Goal: Download file/media

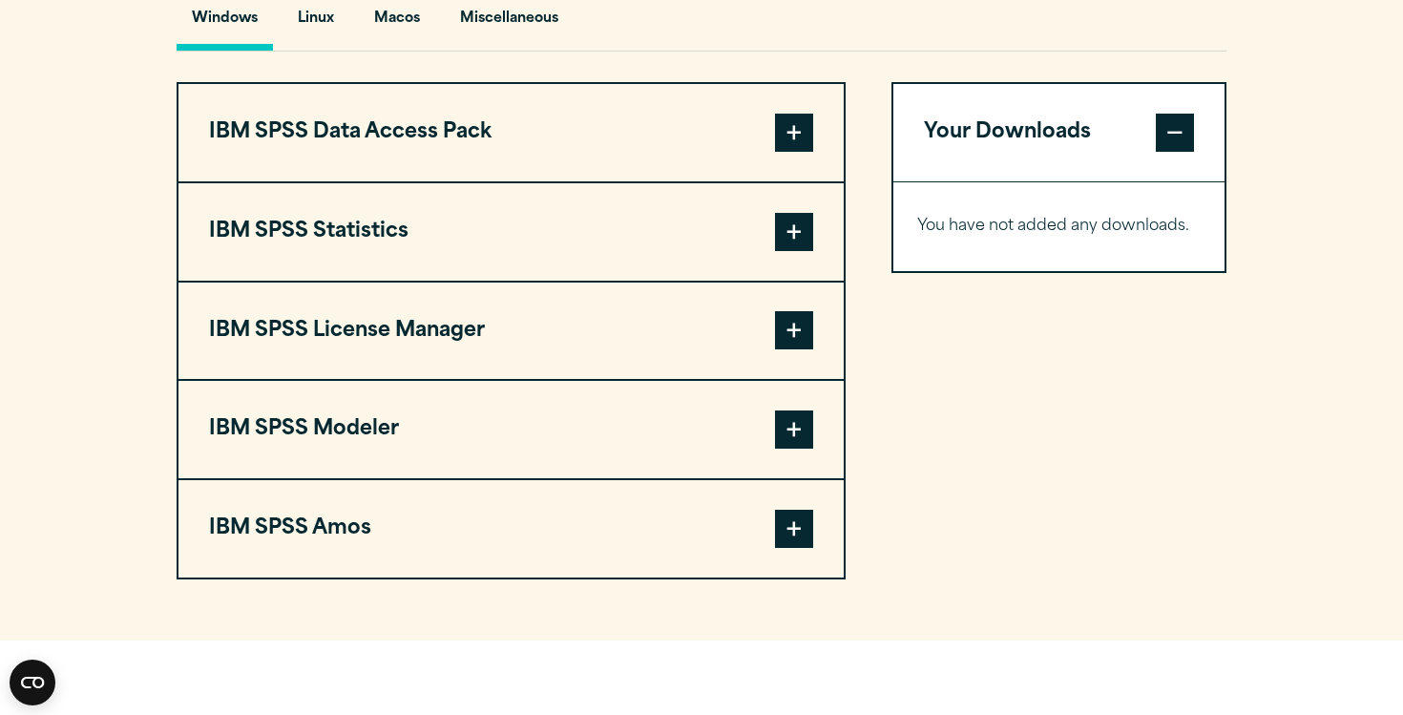
scroll to position [1466, 0]
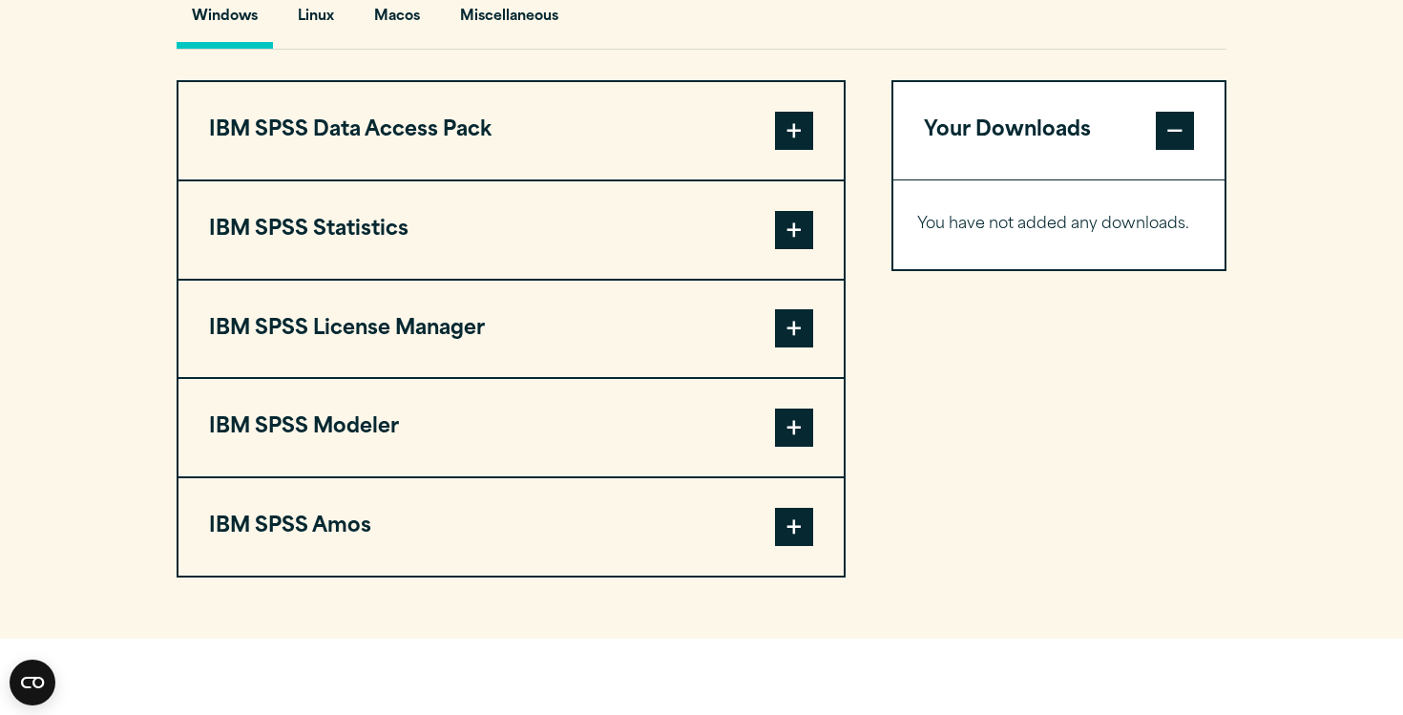
click at [803, 236] on span at bounding box center [794, 230] width 38 height 38
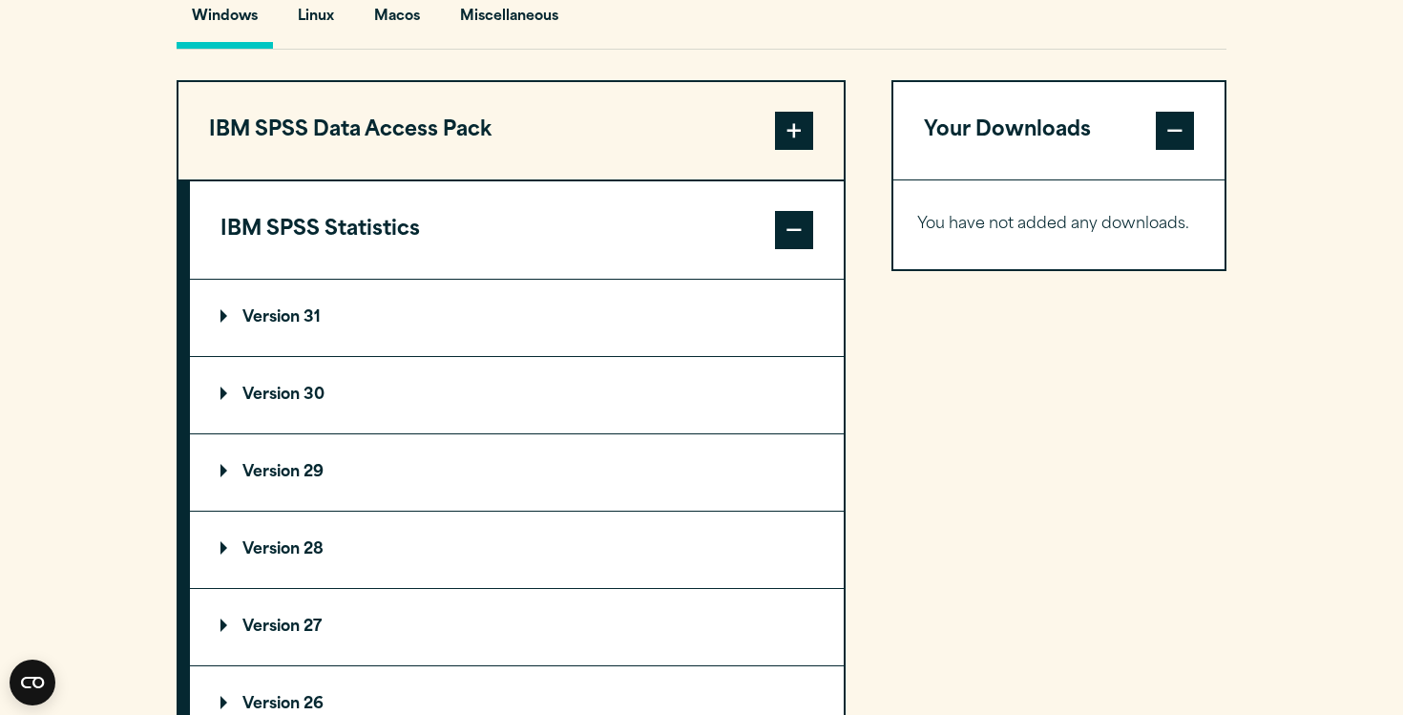
click at [544, 343] on summary "Version 31" at bounding box center [517, 318] width 654 height 76
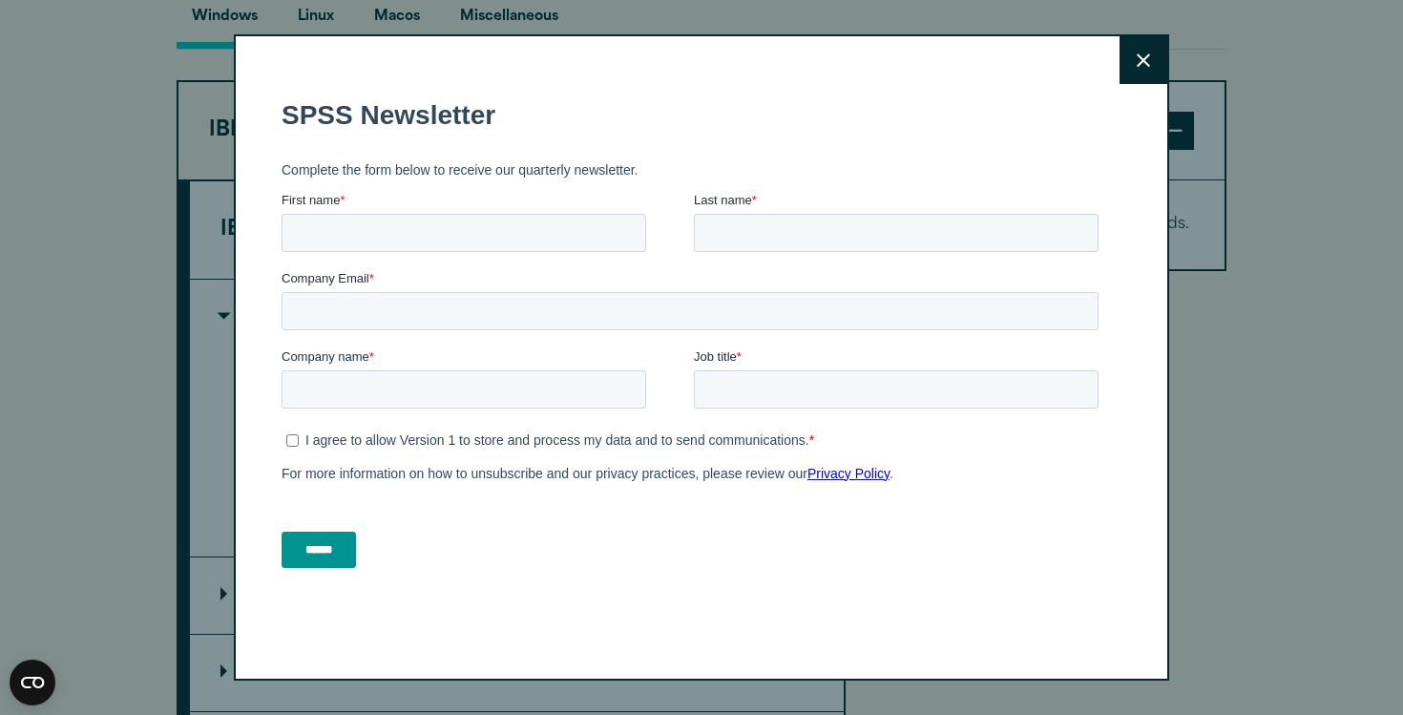
click at [1131, 60] on button "Close" at bounding box center [1144, 60] width 48 height 48
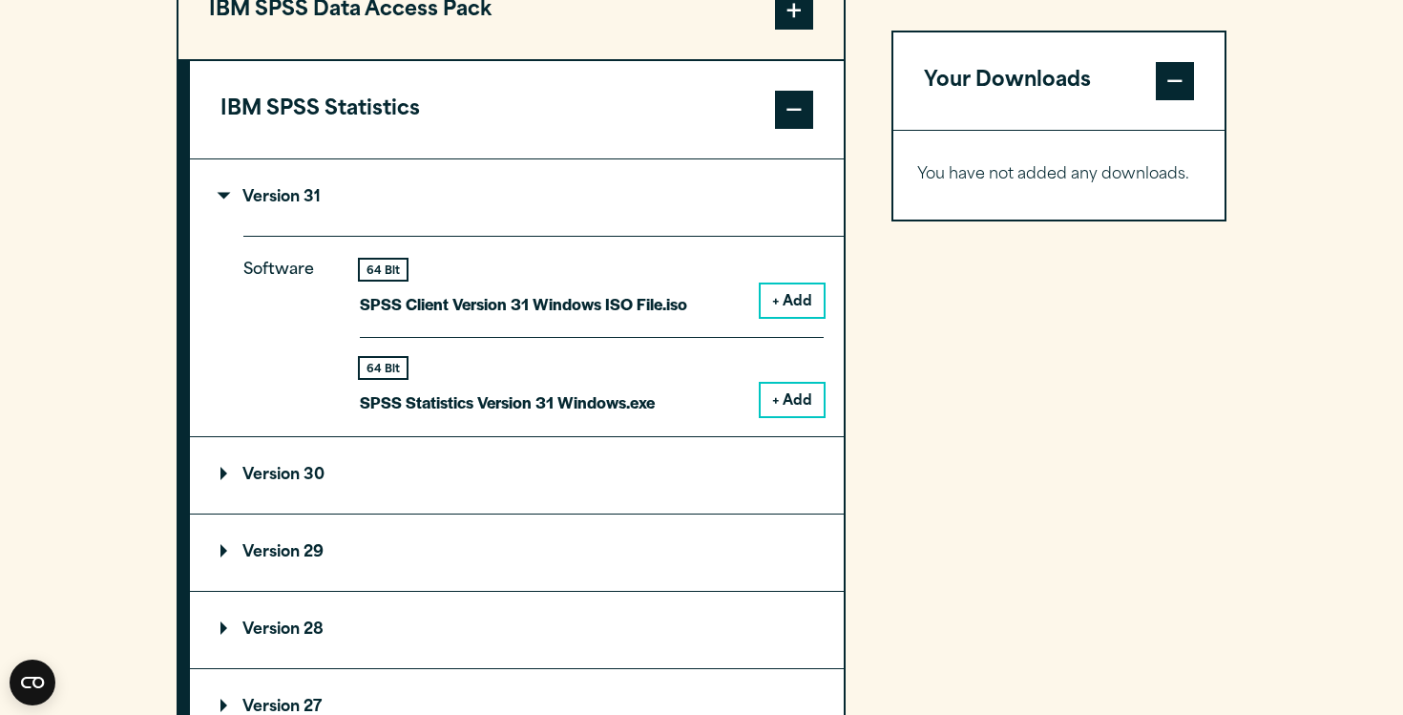
scroll to position [1612, 0]
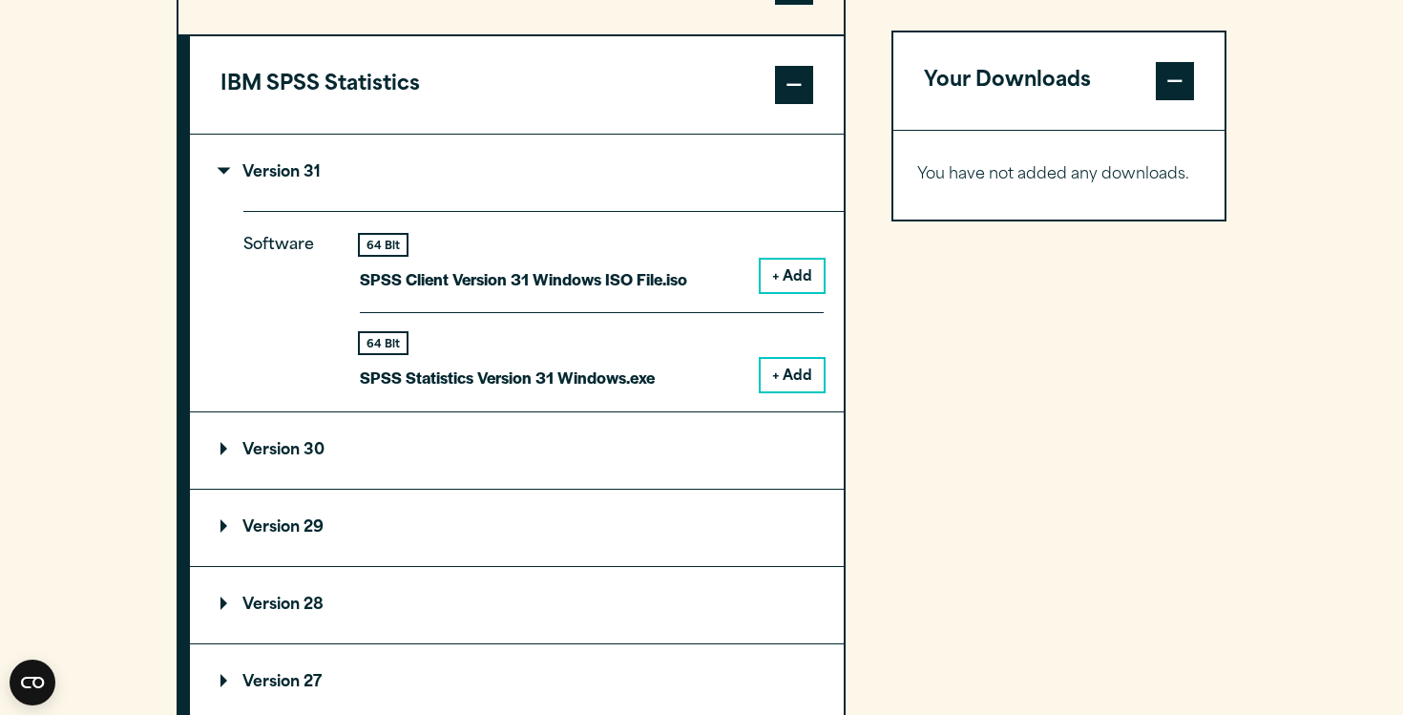
click at [422, 471] on summary "Version 30" at bounding box center [517, 450] width 654 height 76
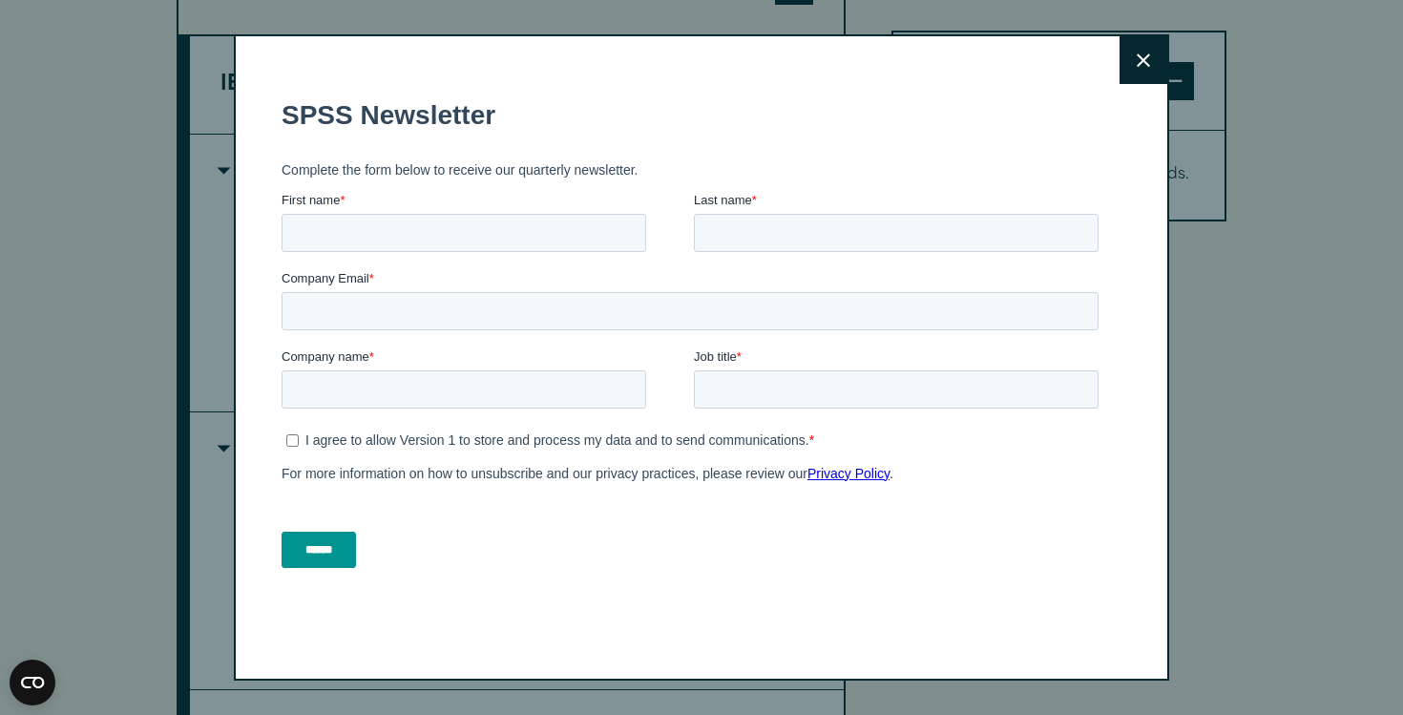
click at [1138, 64] on icon at bounding box center [1143, 59] width 13 height 13
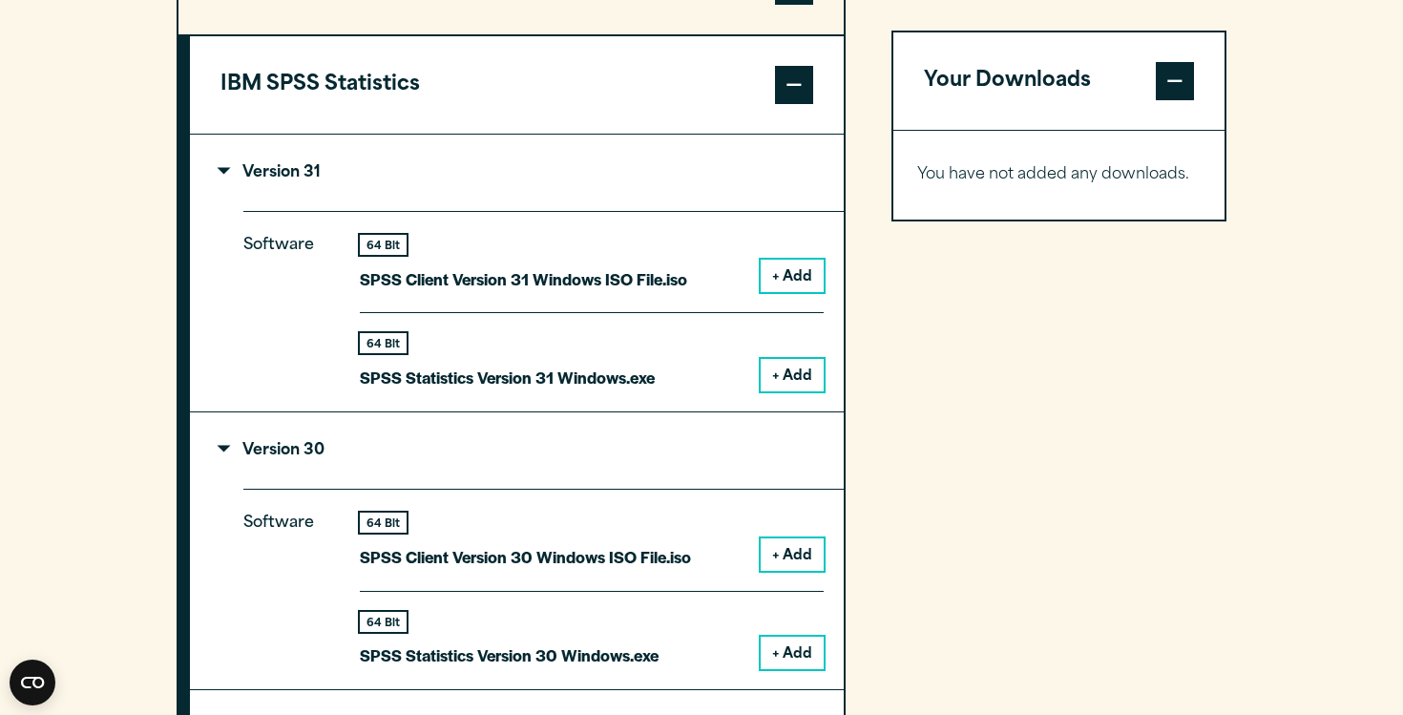
click at [790, 278] on button "+ Add" at bounding box center [792, 276] width 63 height 32
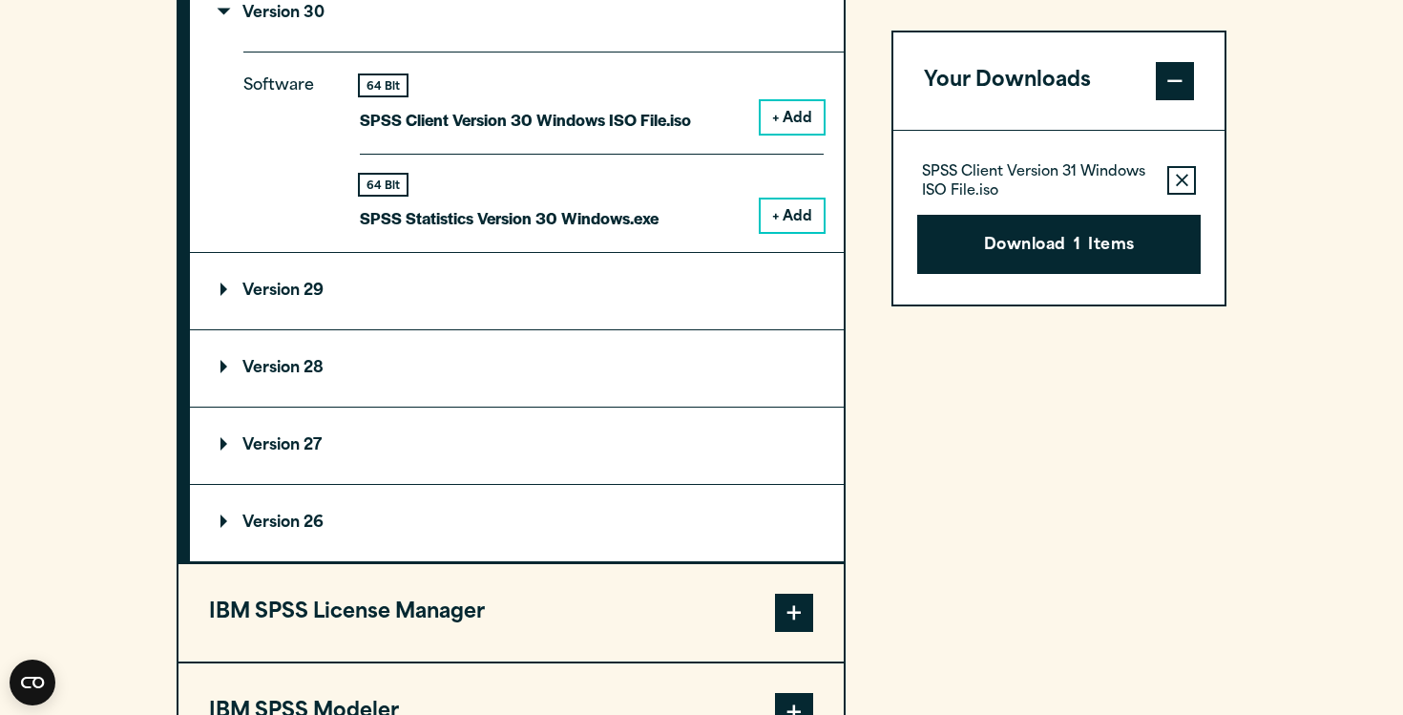
scroll to position [2050, 0]
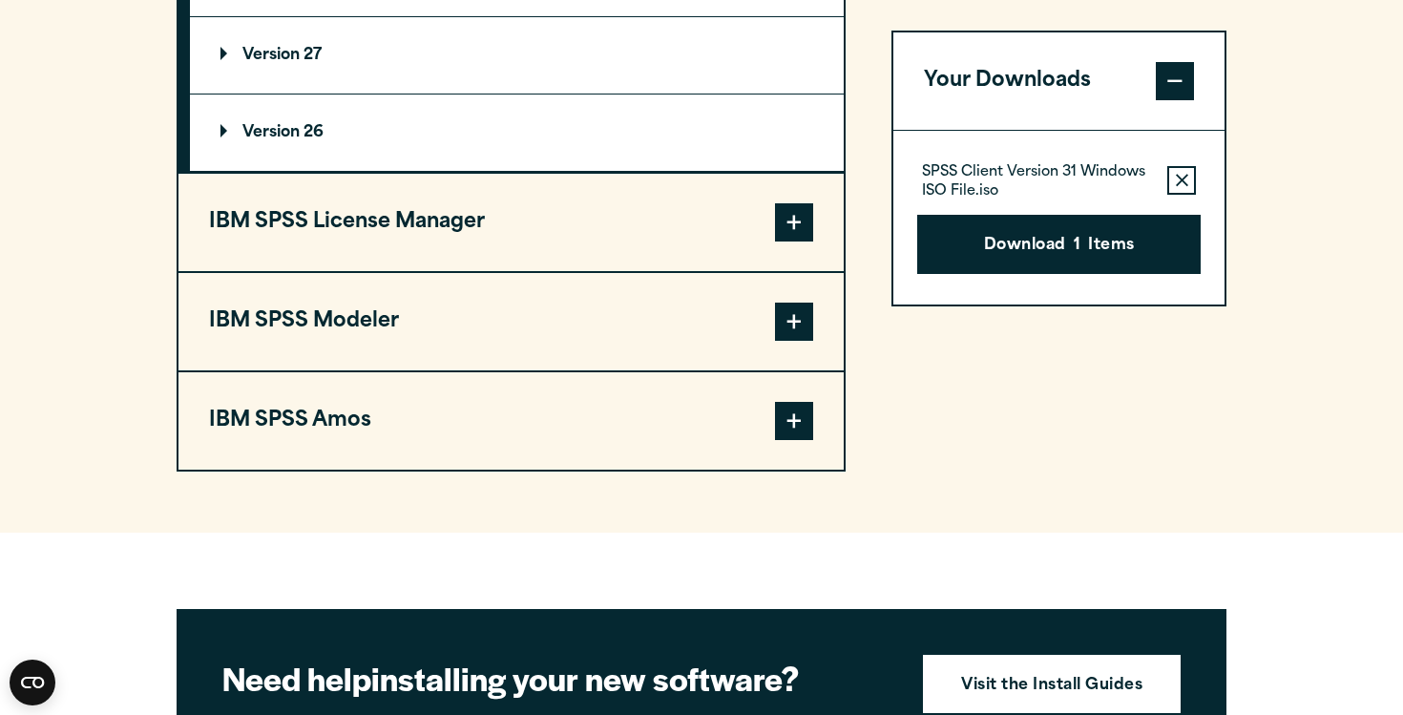
click at [600, 445] on button "IBM SPSS Amos" at bounding box center [511, 420] width 665 height 97
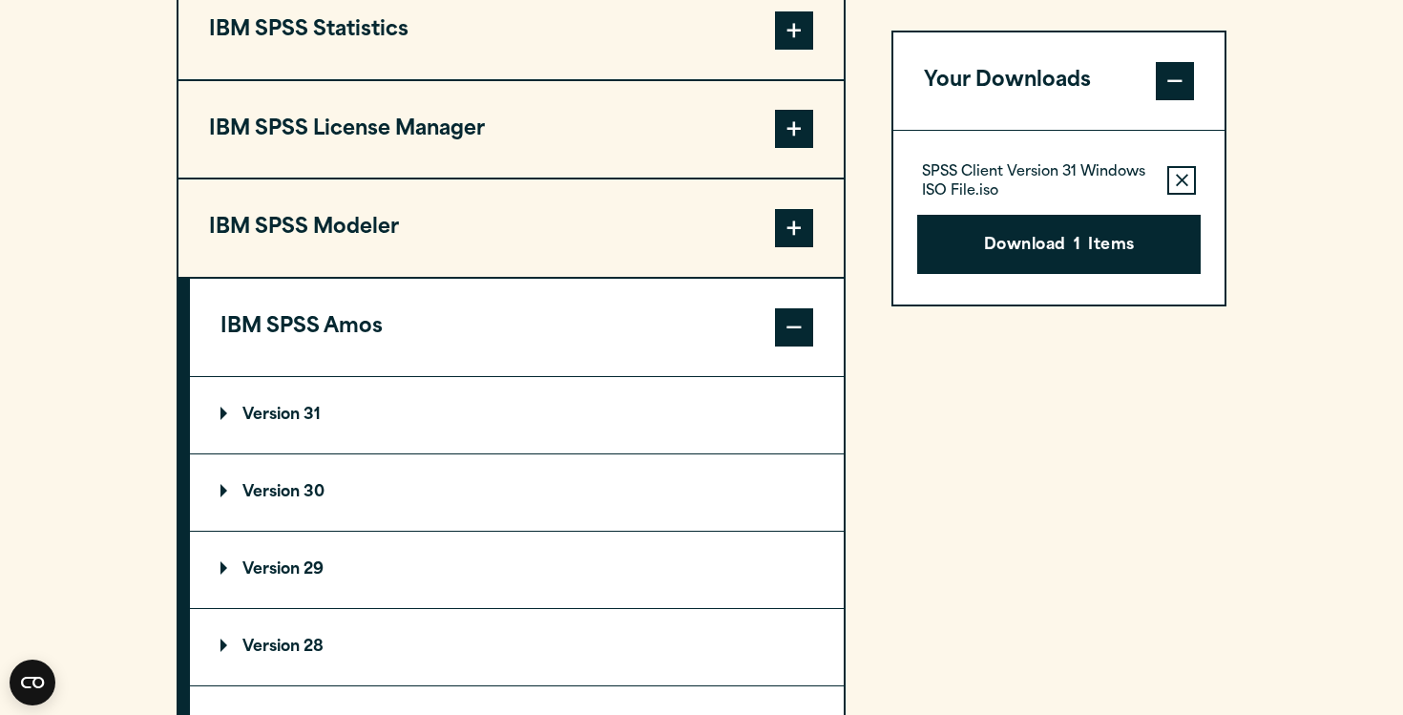
scroll to position [1669, 0]
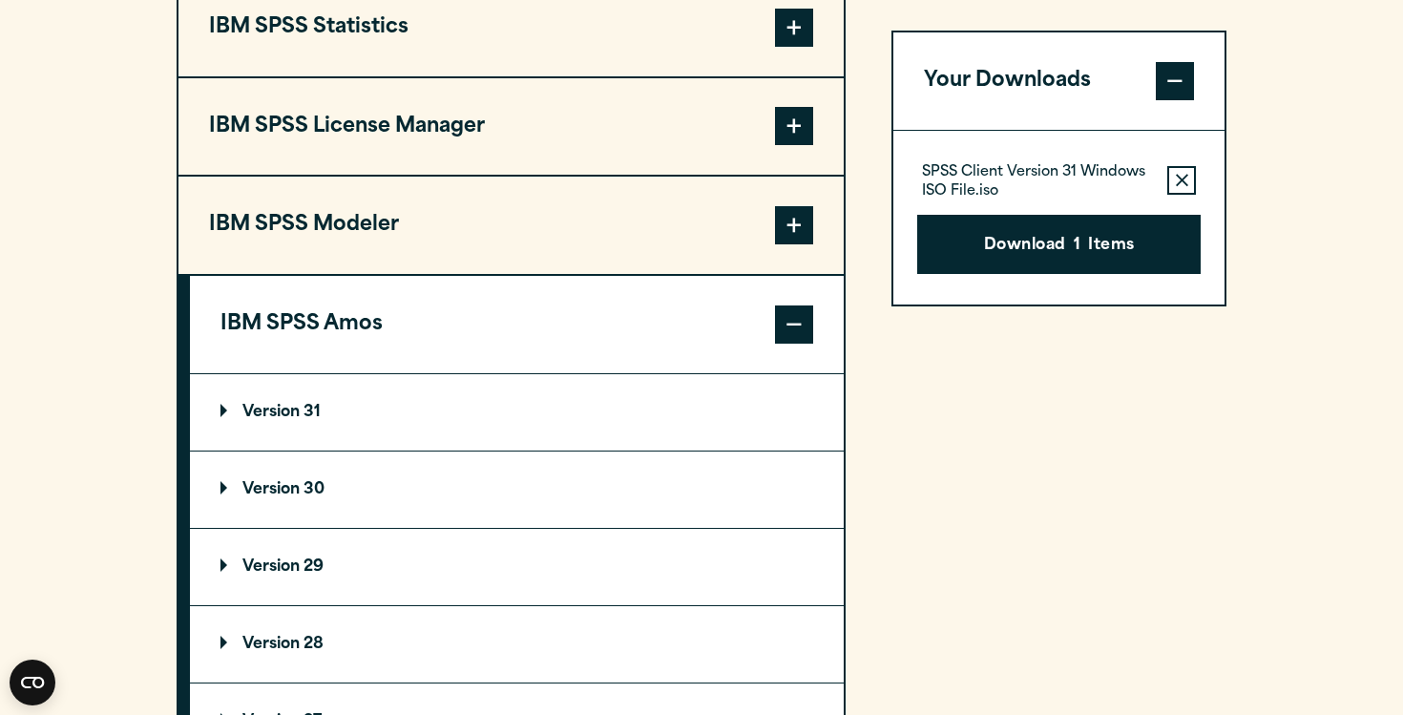
click at [600, 445] on summary "Version 31" at bounding box center [517, 412] width 654 height 76
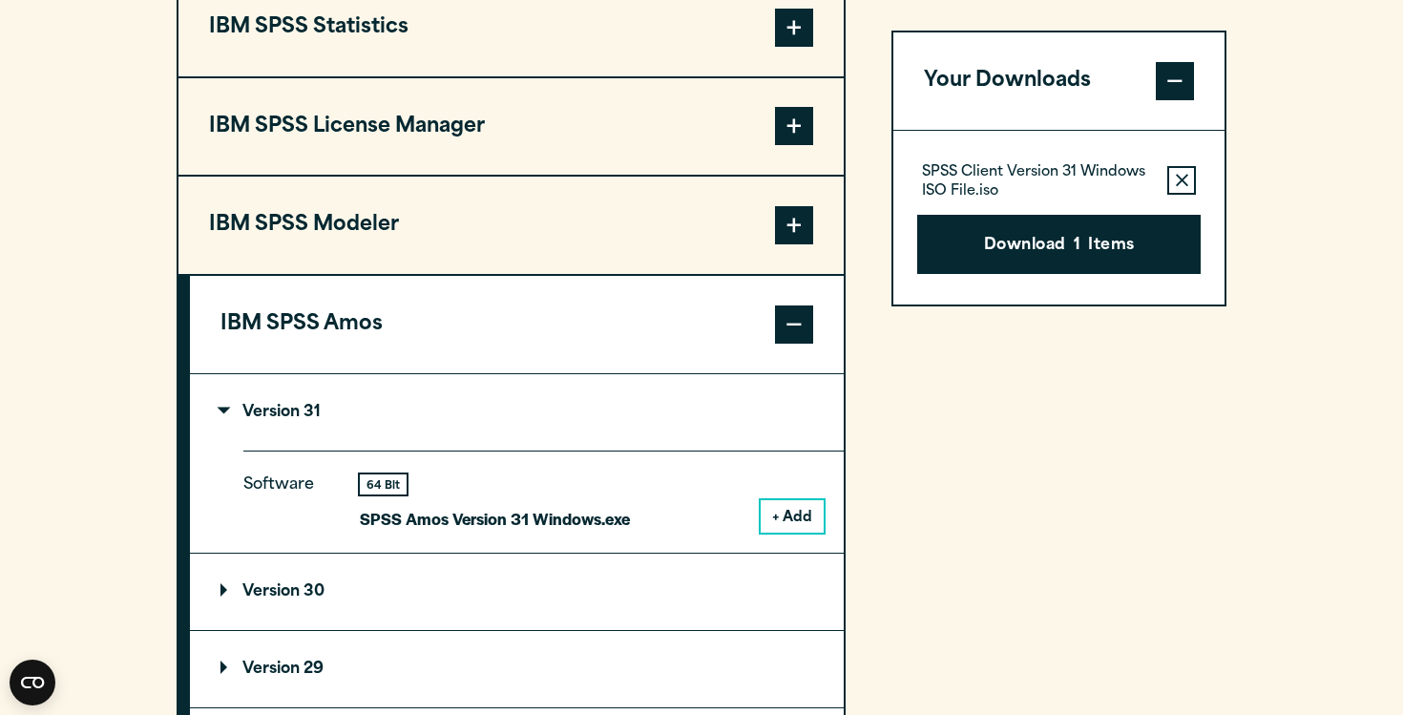
click at [575, 594] on summary "Version 30" at bounding box center [517, 592] width 654 height 76
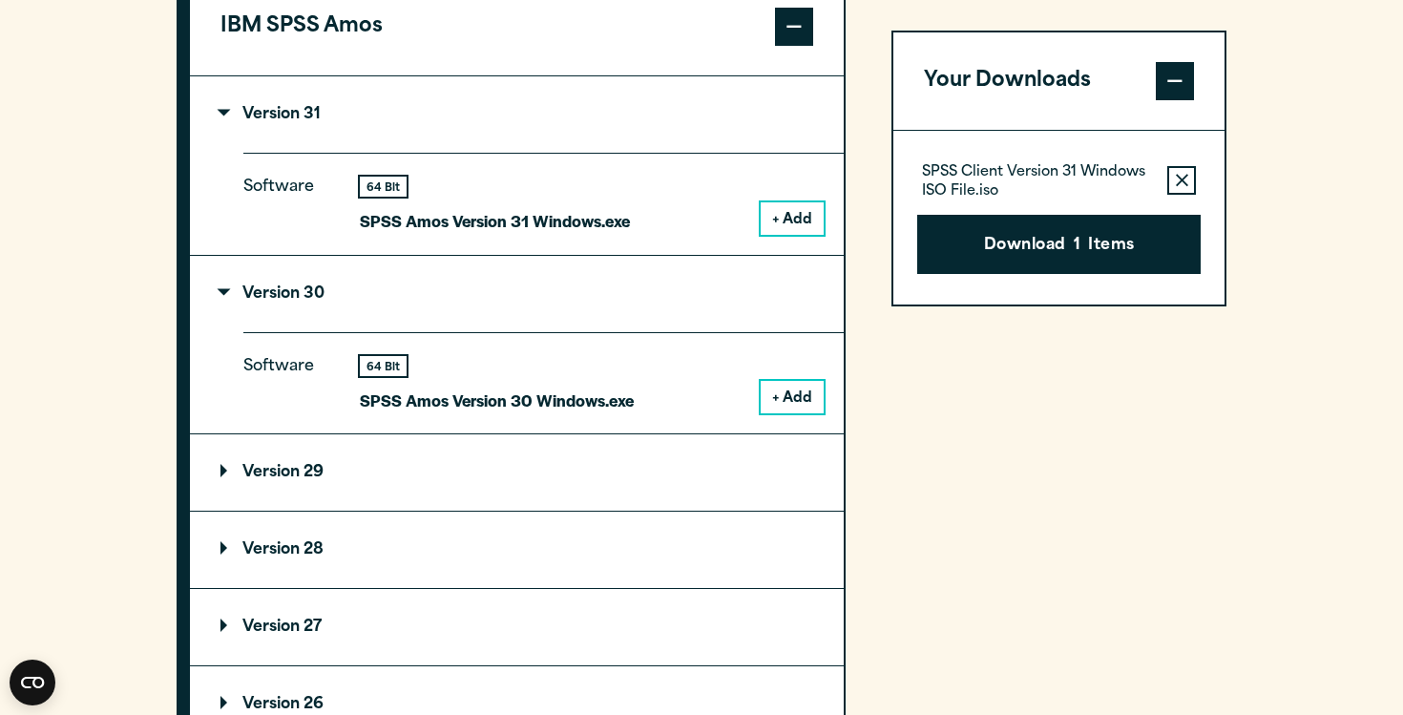
scroll to position [2013, 0]
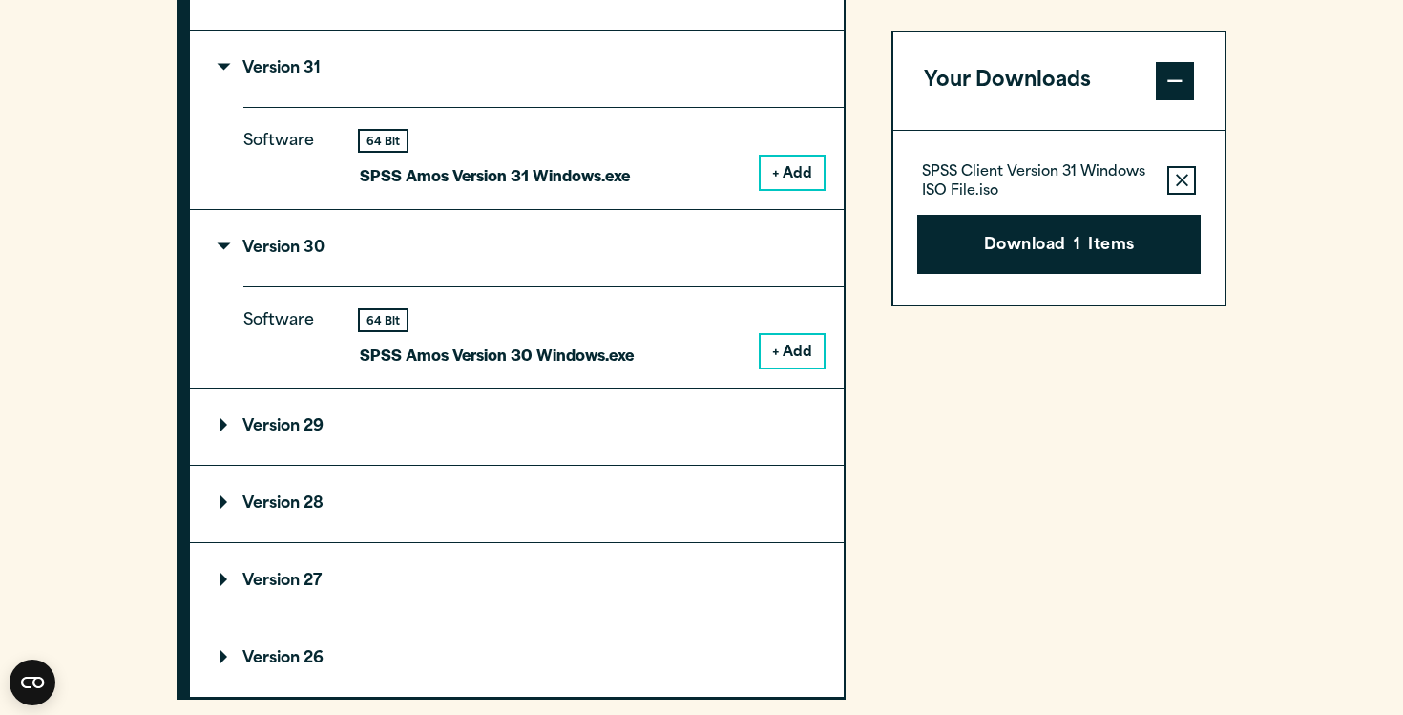
click at [568, 428] on summary "Version 29" at bounding box center [517, 427] width 654 height 76
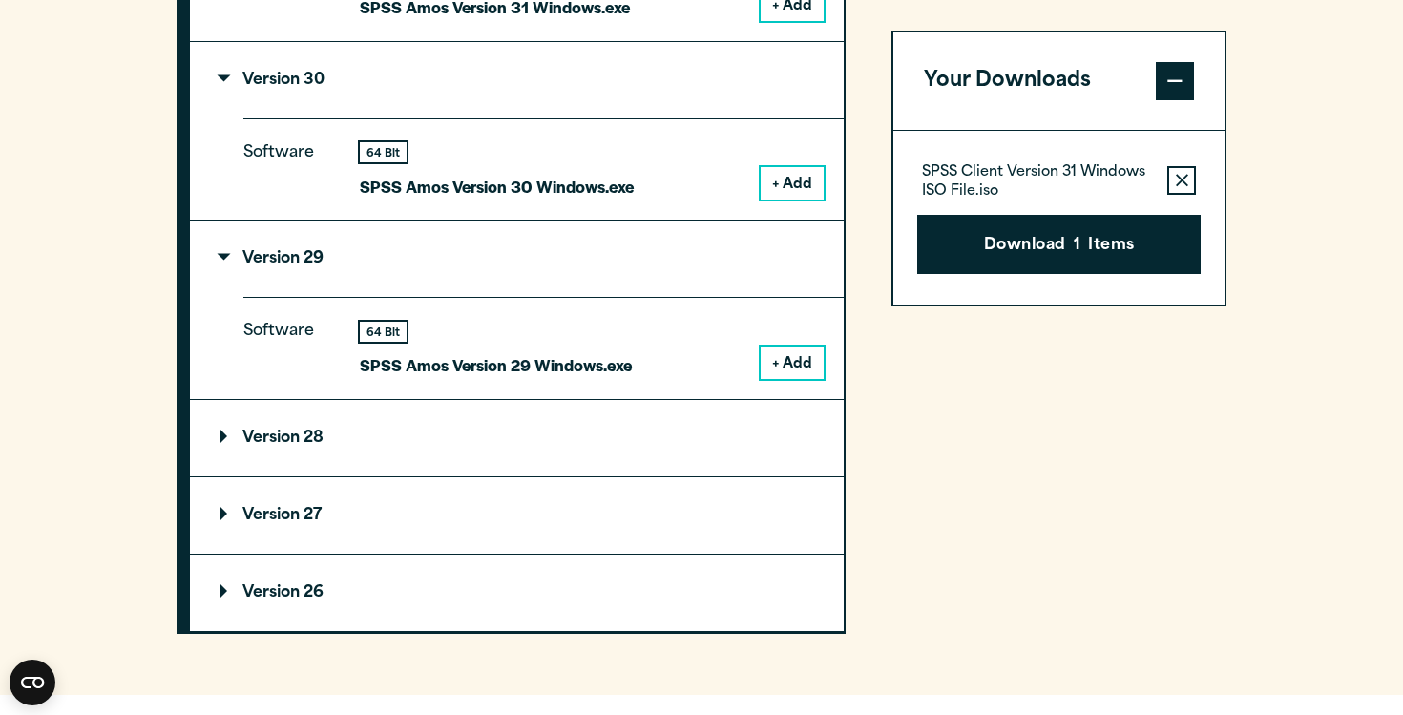
click at [568, 428] on summary "Version 28" at bounding box center [517, 438] width 654 height 76
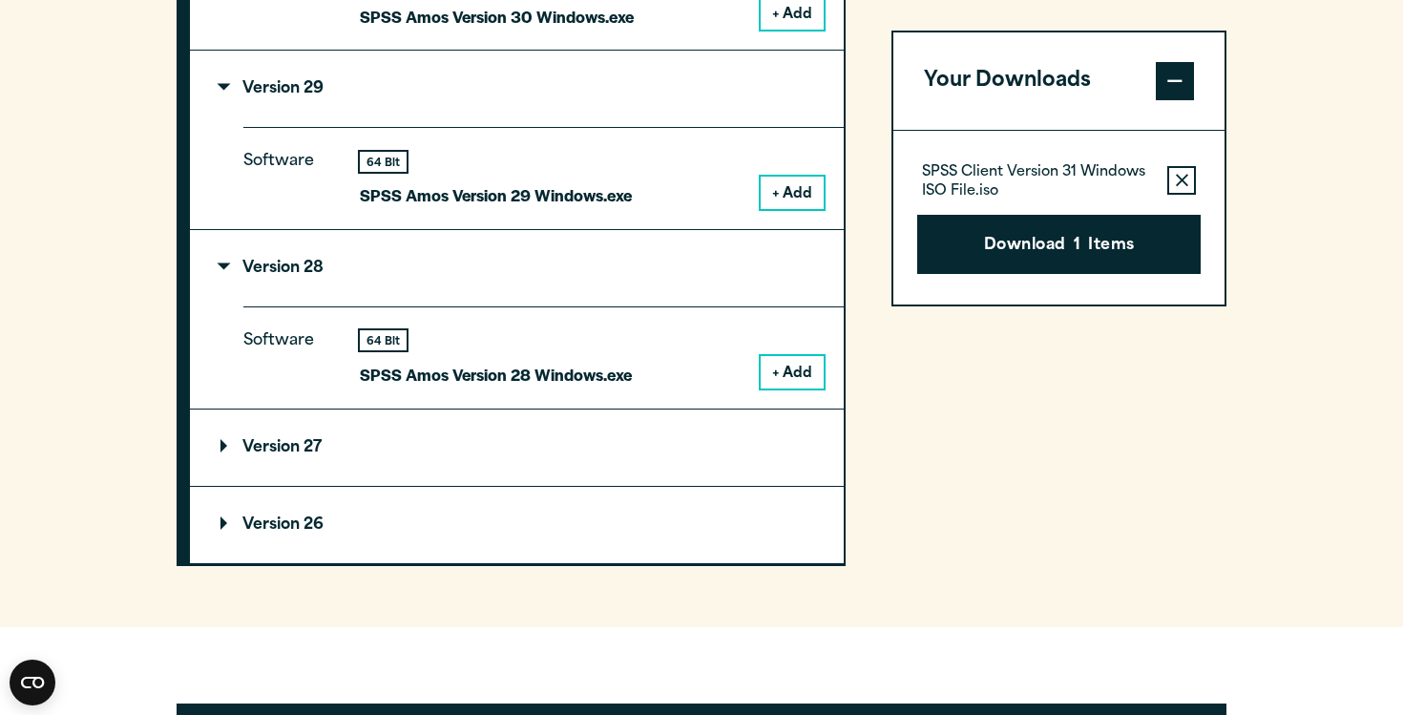
scroll to position [2385, 0]
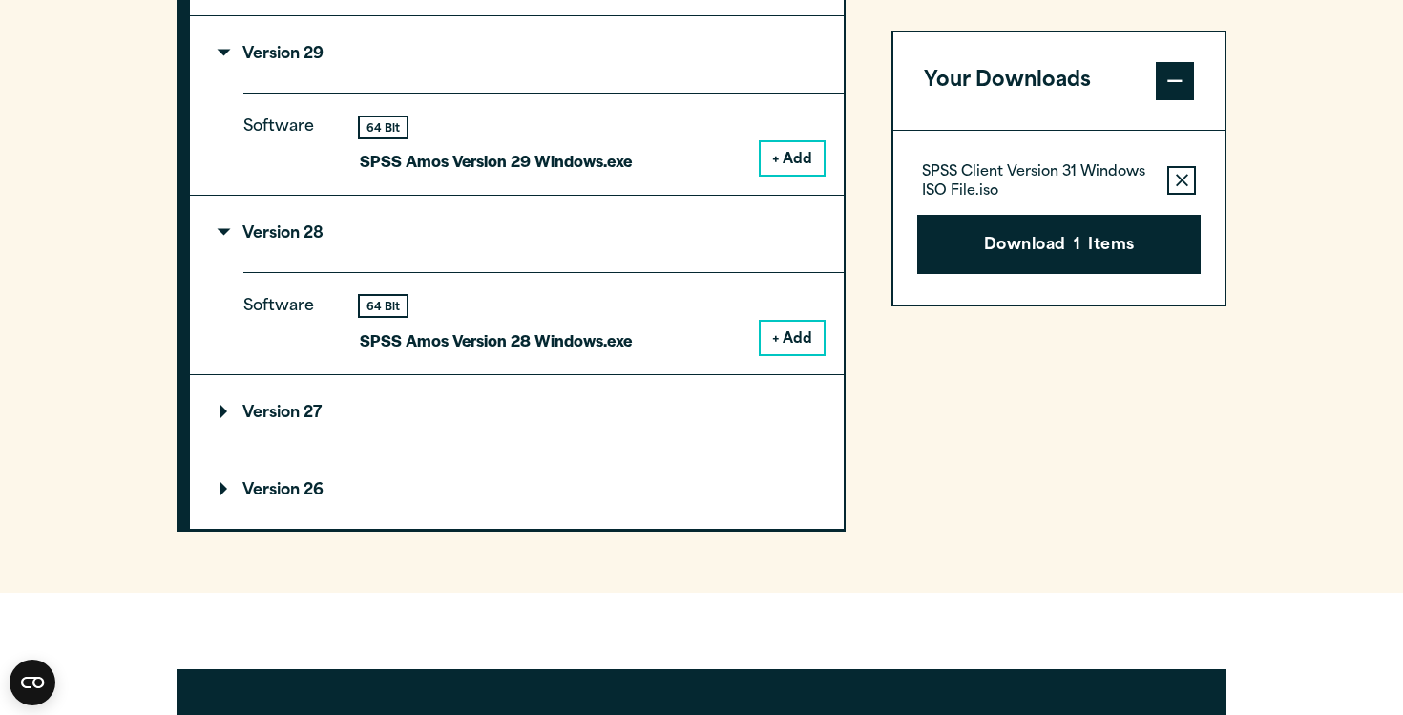
click at [568, 428] on summary "Version 27" at bounding box center [517, 413] width 654 height 76
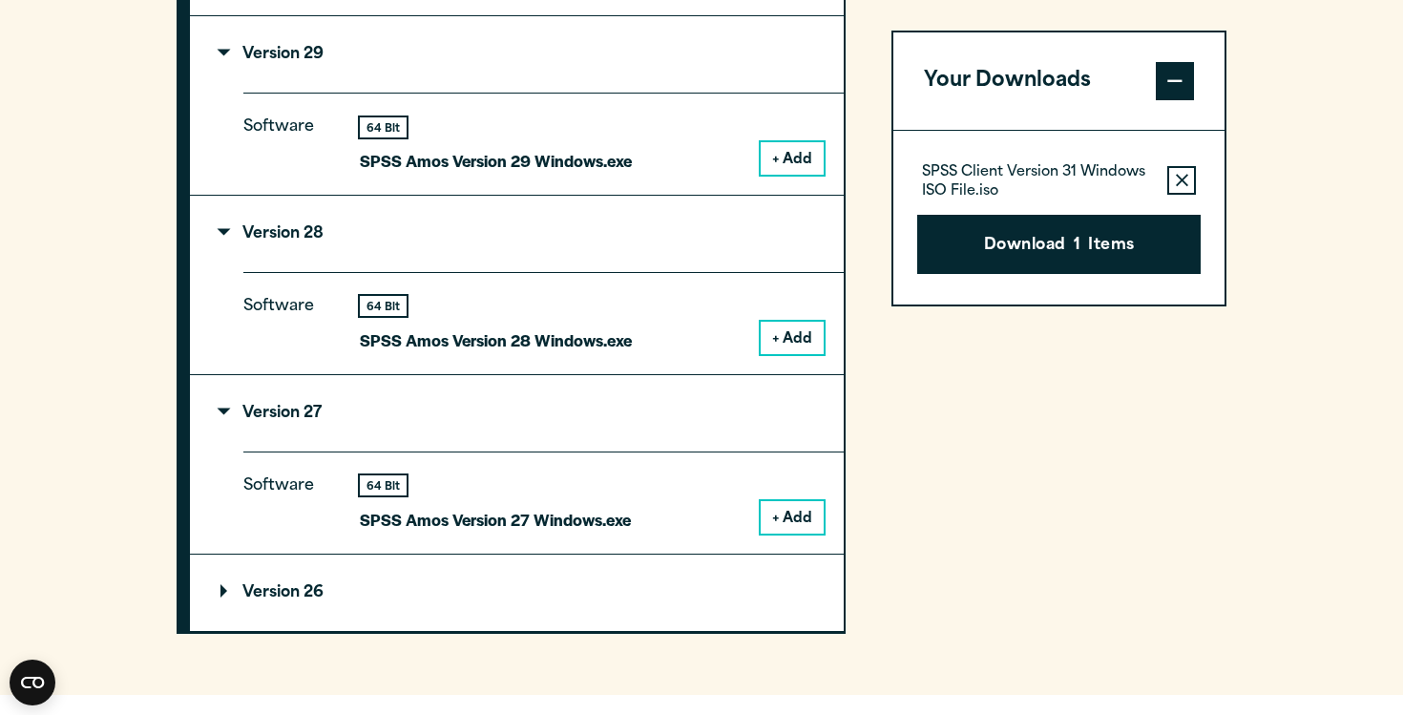
click at [533, 601] on summary "Version 26" at bounding box center [517, 593] width 654 height 76
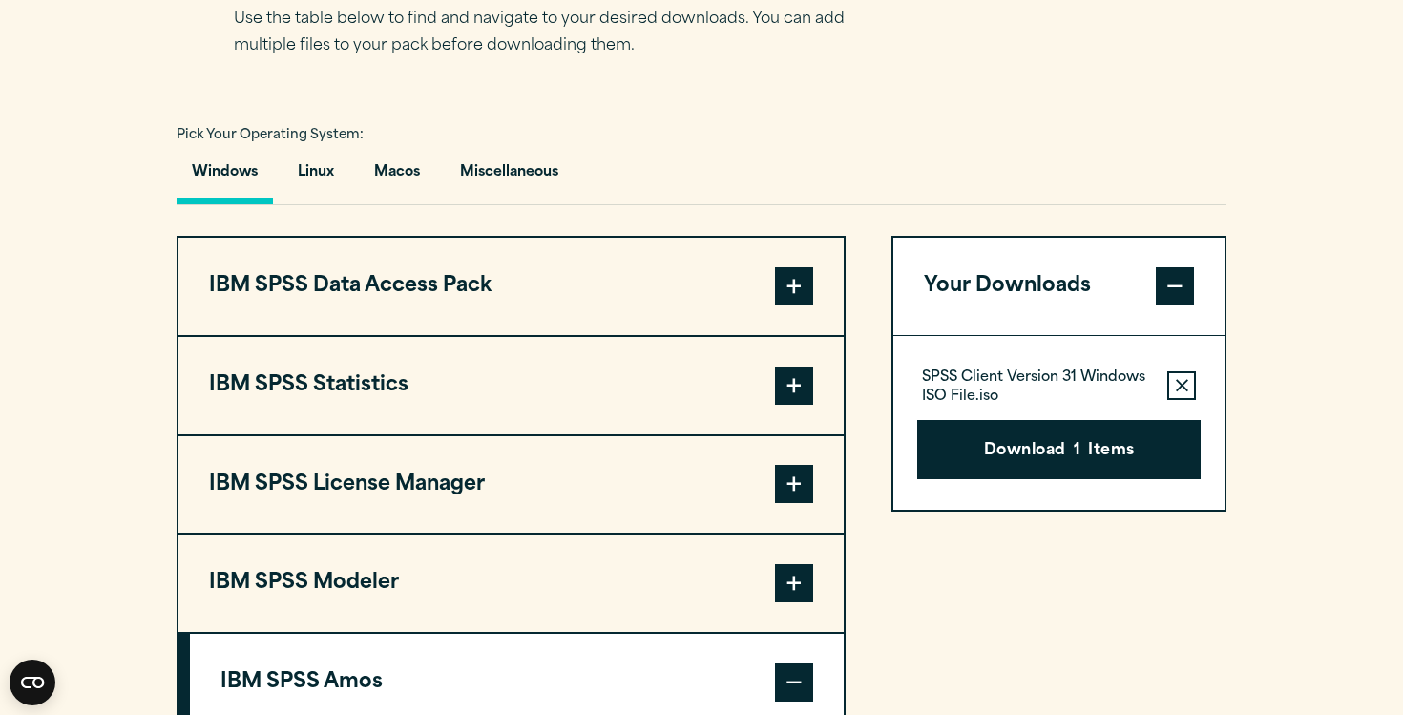
scroll to position [1308, 0]
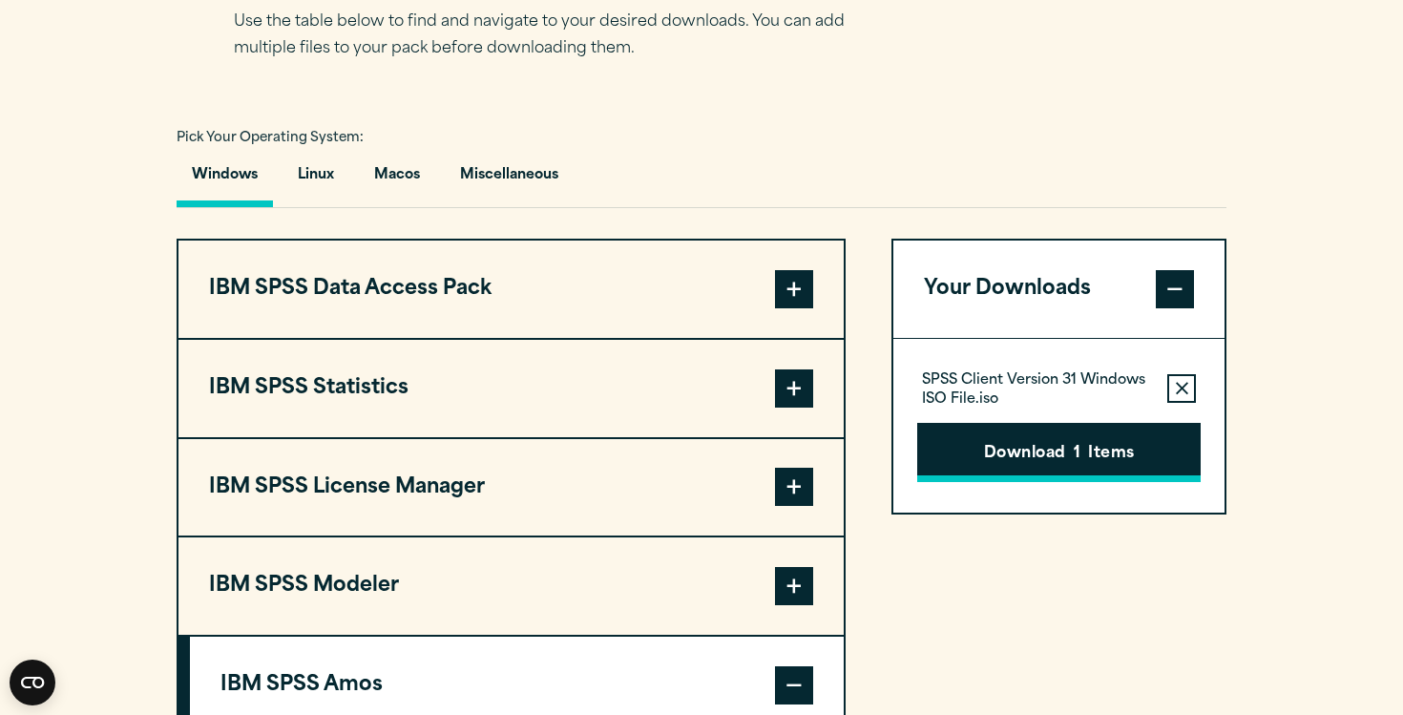
click at [969, 471] on button "Download 1 Items" at bounding box center [1059, 452] width 284 height 59
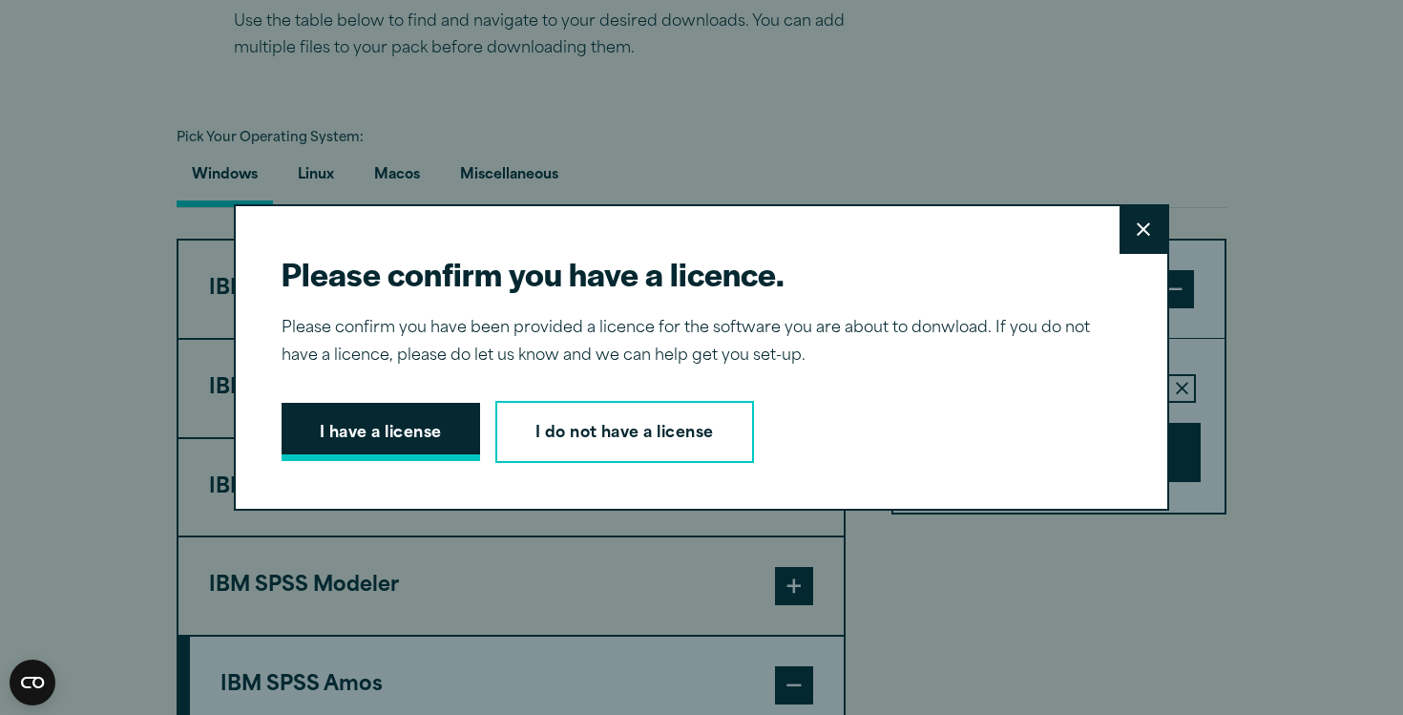
click at [430, 437] on button "I have a license" at bounding box center [381, 432] width 199 height 59
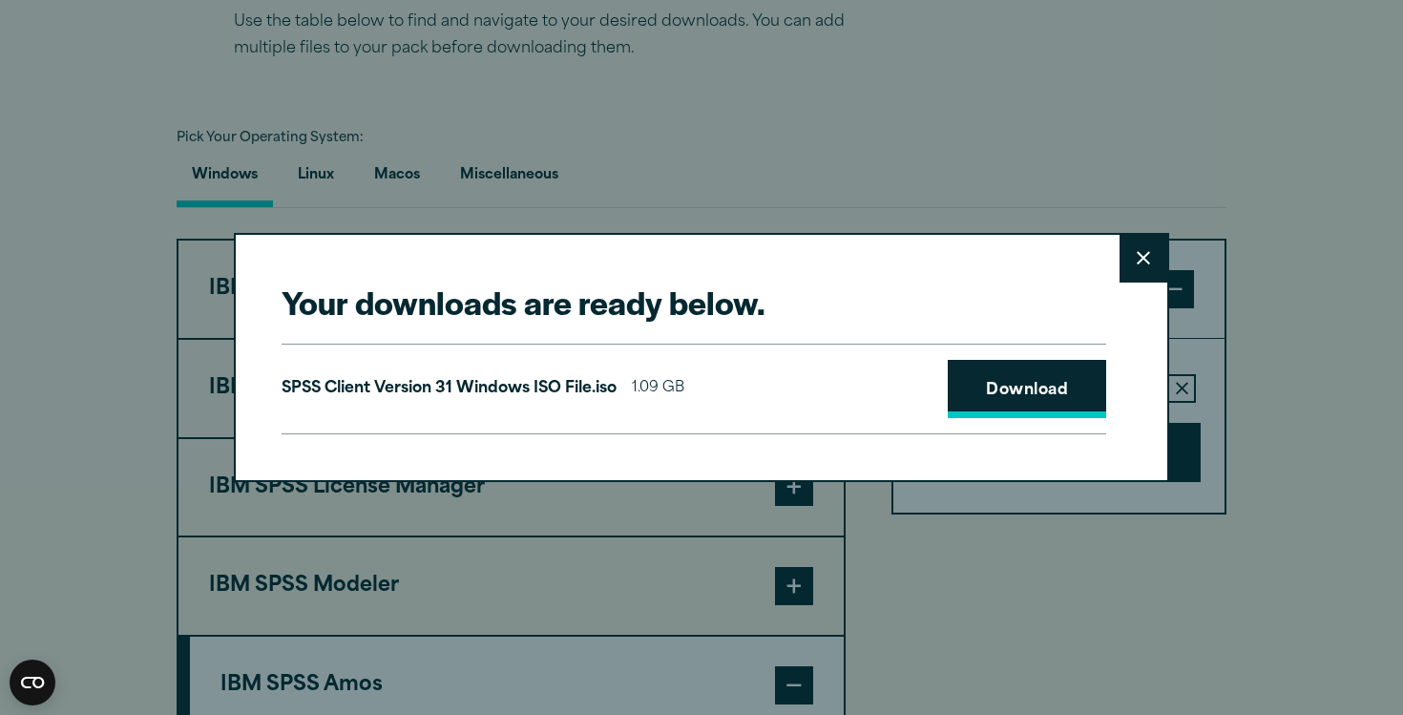
click at [974, 397] on link "Download" at bounding box center [1027, 389] width 158 height 59
click at [1146, 263] on icon at bounding box center [1143, 258] width 13 height 14
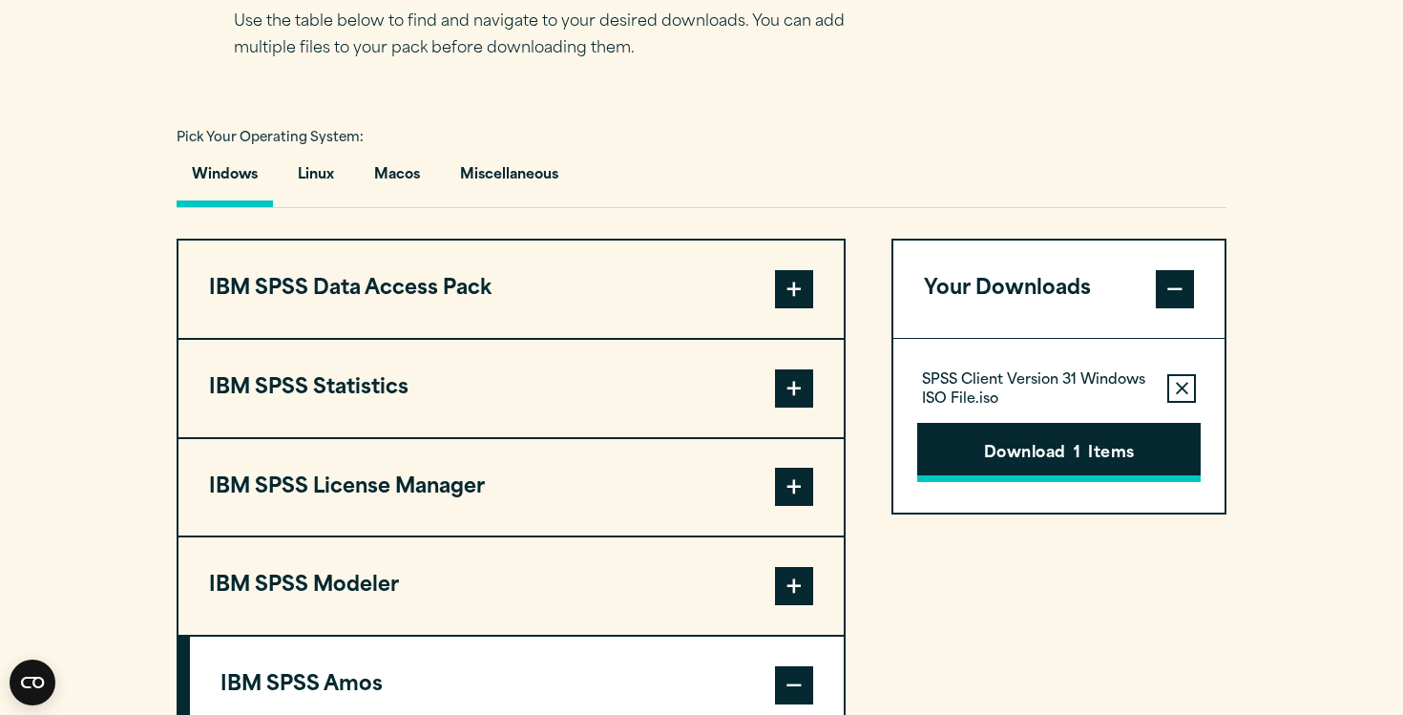
click at [945, 462] on button "Download 1 Items" at bounding box center [1059, 452] width 284 height 59
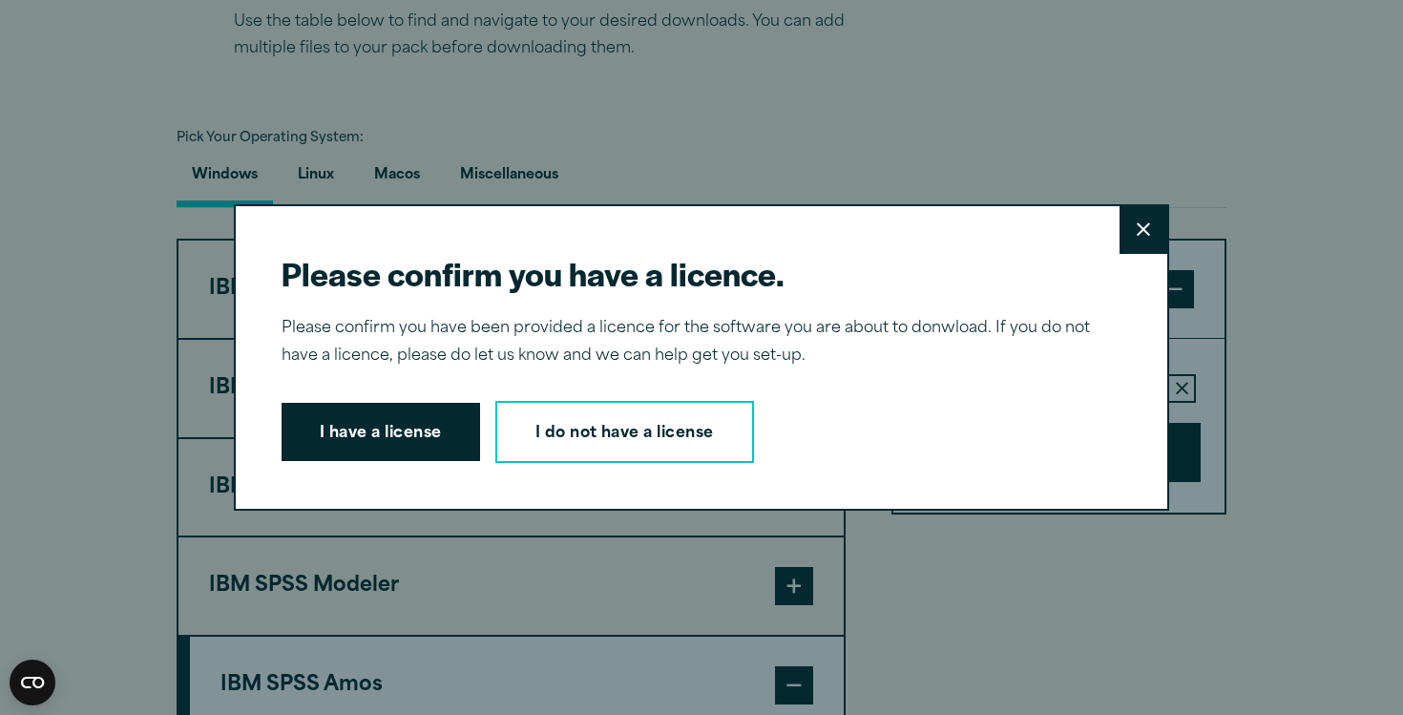
click at [1139, 228] on icon at bounding box center [1143, 229] width 13 height 14
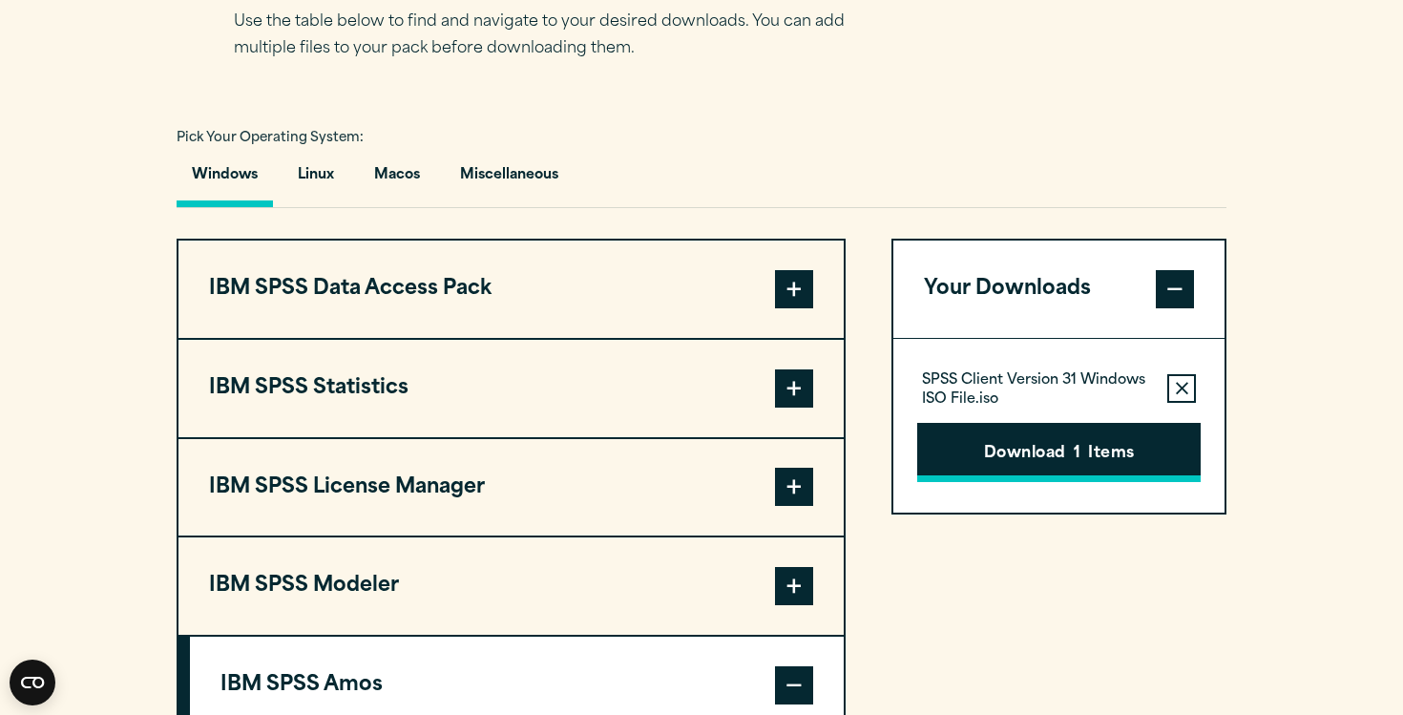
click at [1085, 476] on button "Download 1 Items" at bounding box center [1059, 452] width 284 height 59
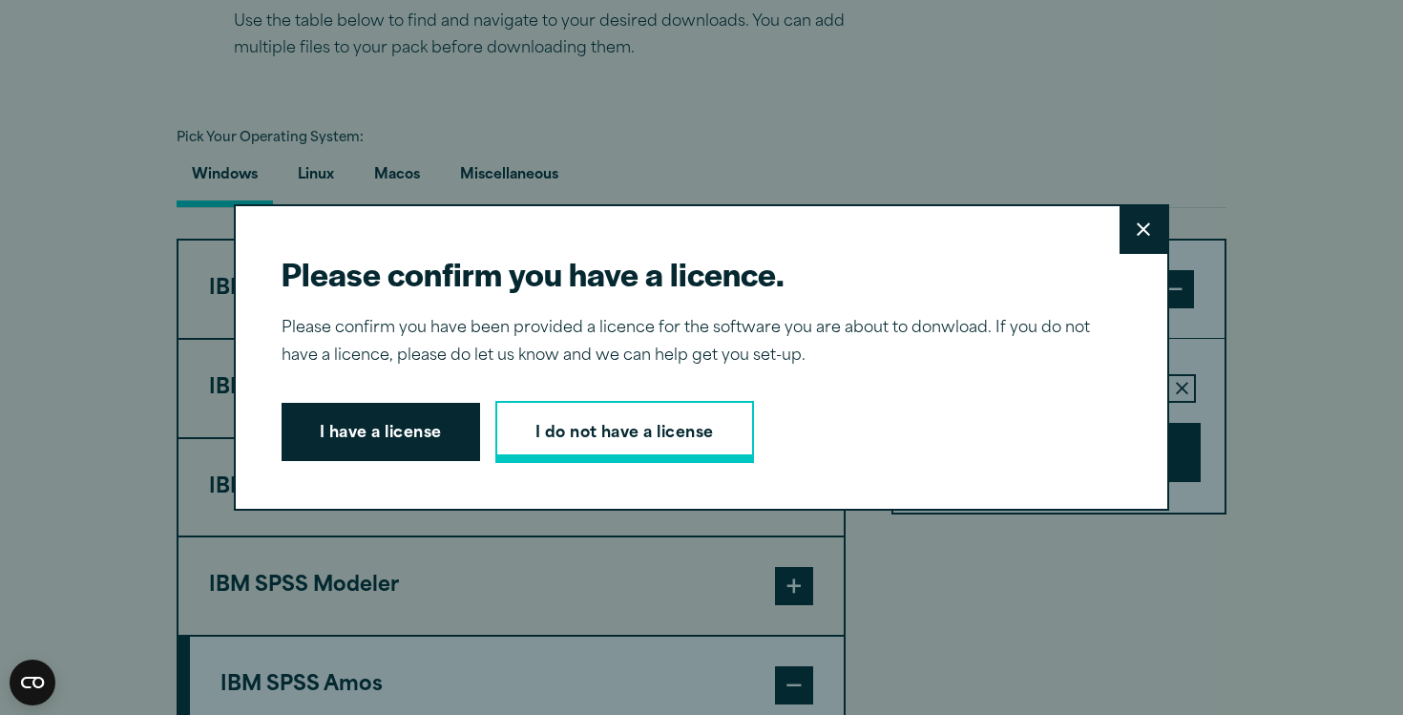
click at [642, 425] on link "I do not have a license" at bounding box center [624, 432] width 259 height 63
click at [1149, 238] on button "Close" at bounding box center [1144, 230] width 48 height 48
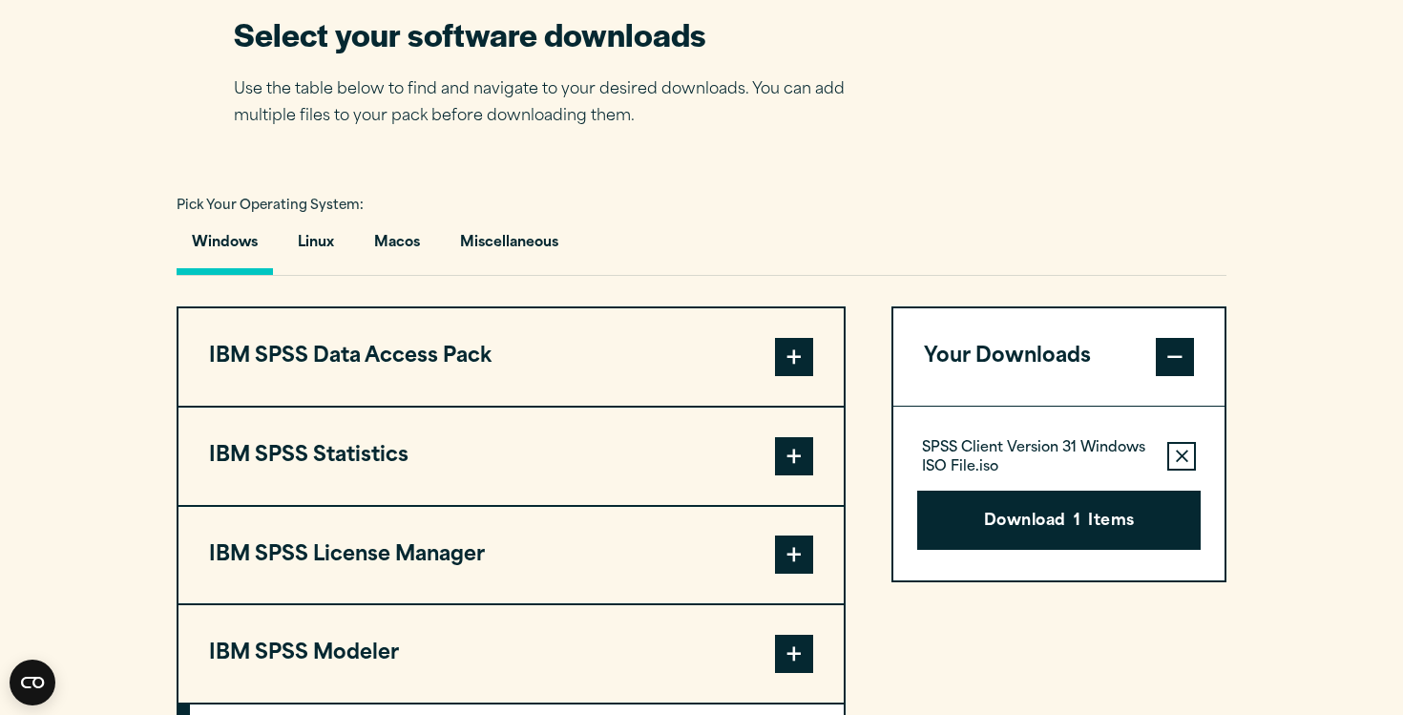
scroll to position [1233, 0]
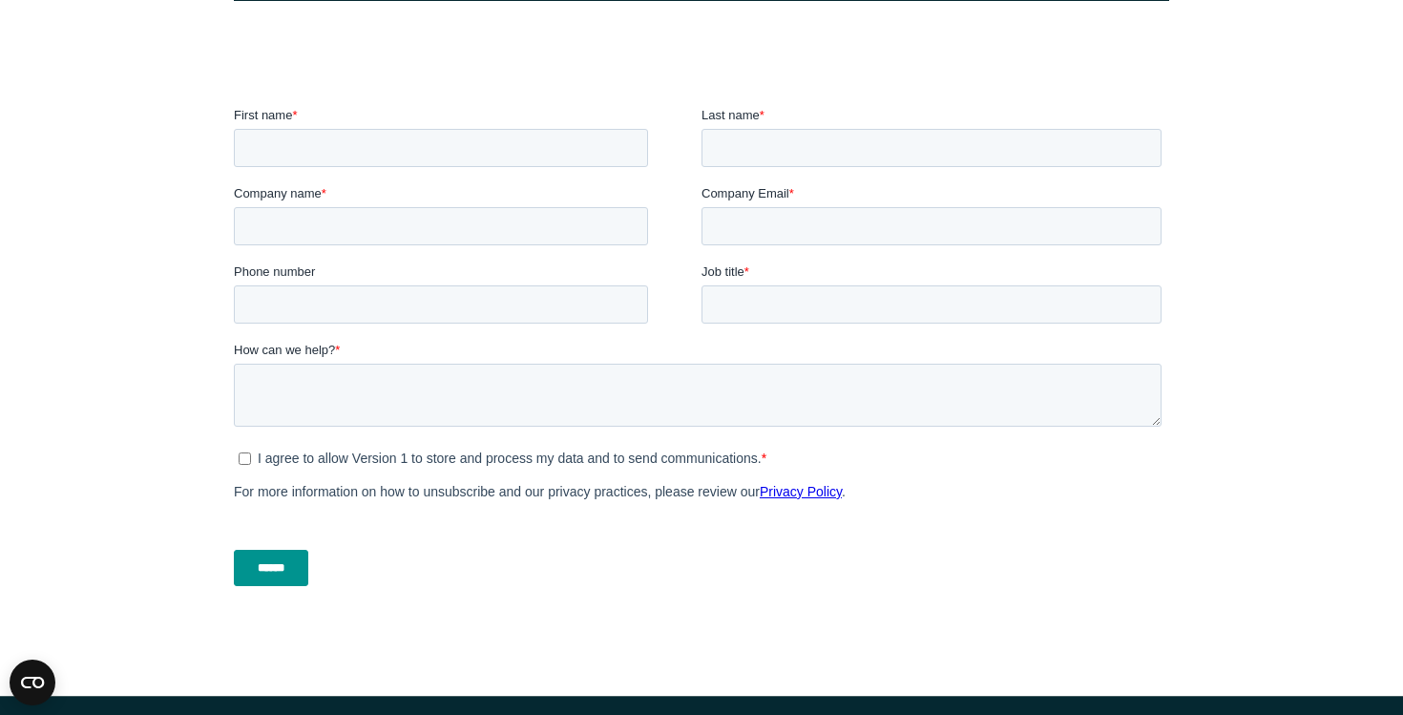
scroll to position [589, 0]
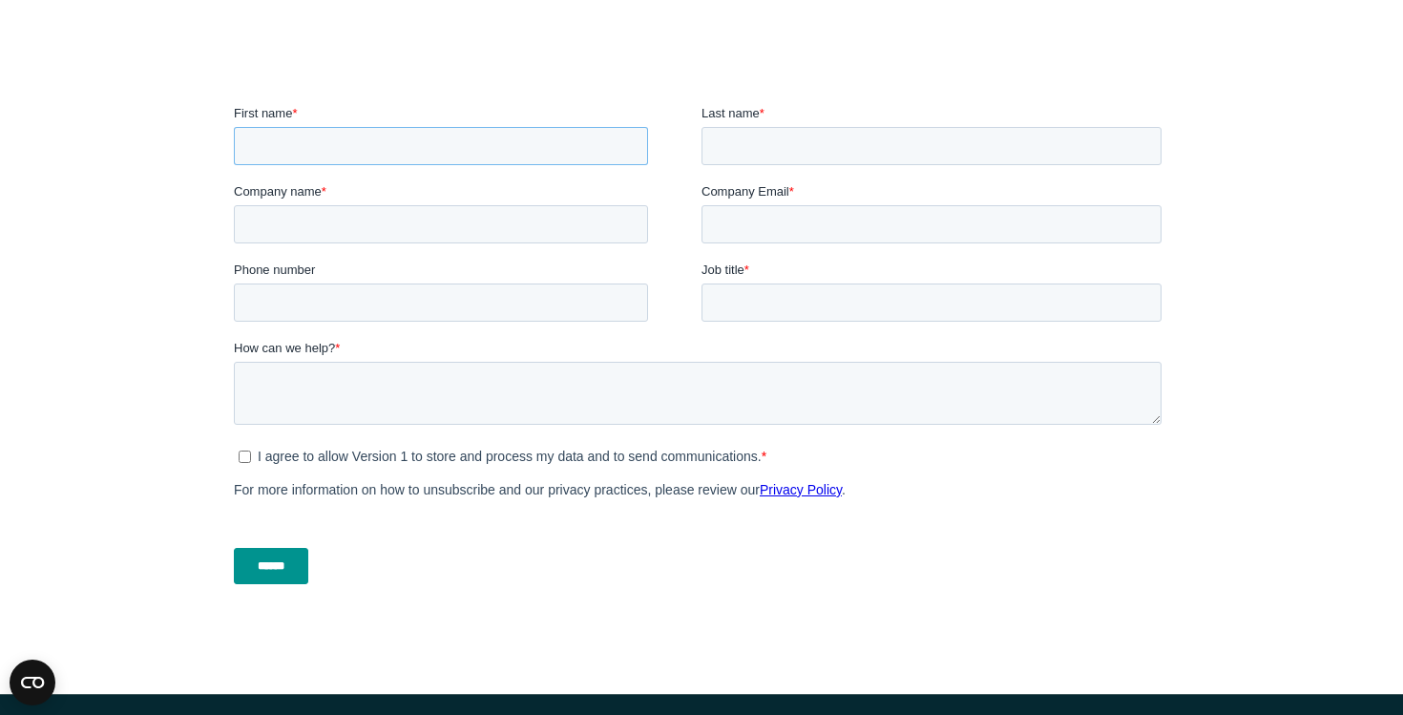
click at [570, 156] on input "First name *" at bounding box center [441, 146] width 414 height 38
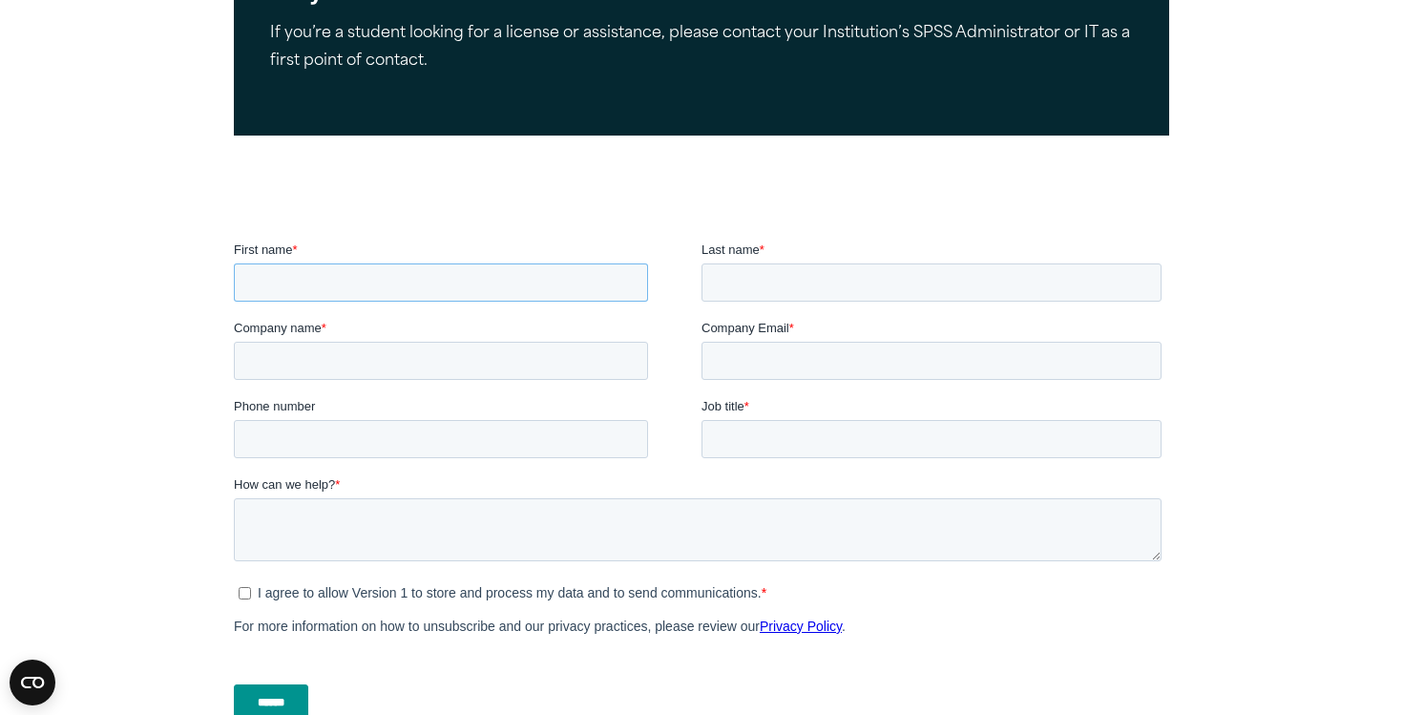
scroll to position [462, 0]
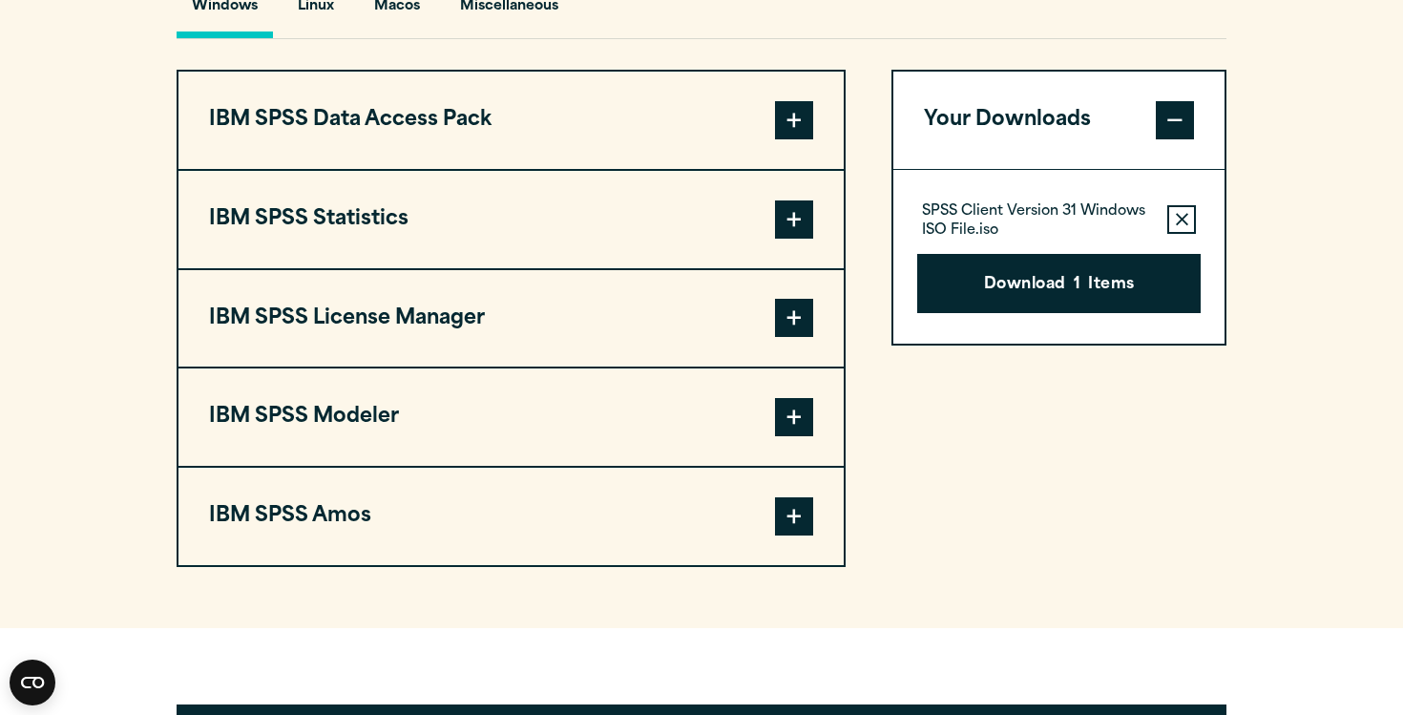
scroll to position [1478, 0]
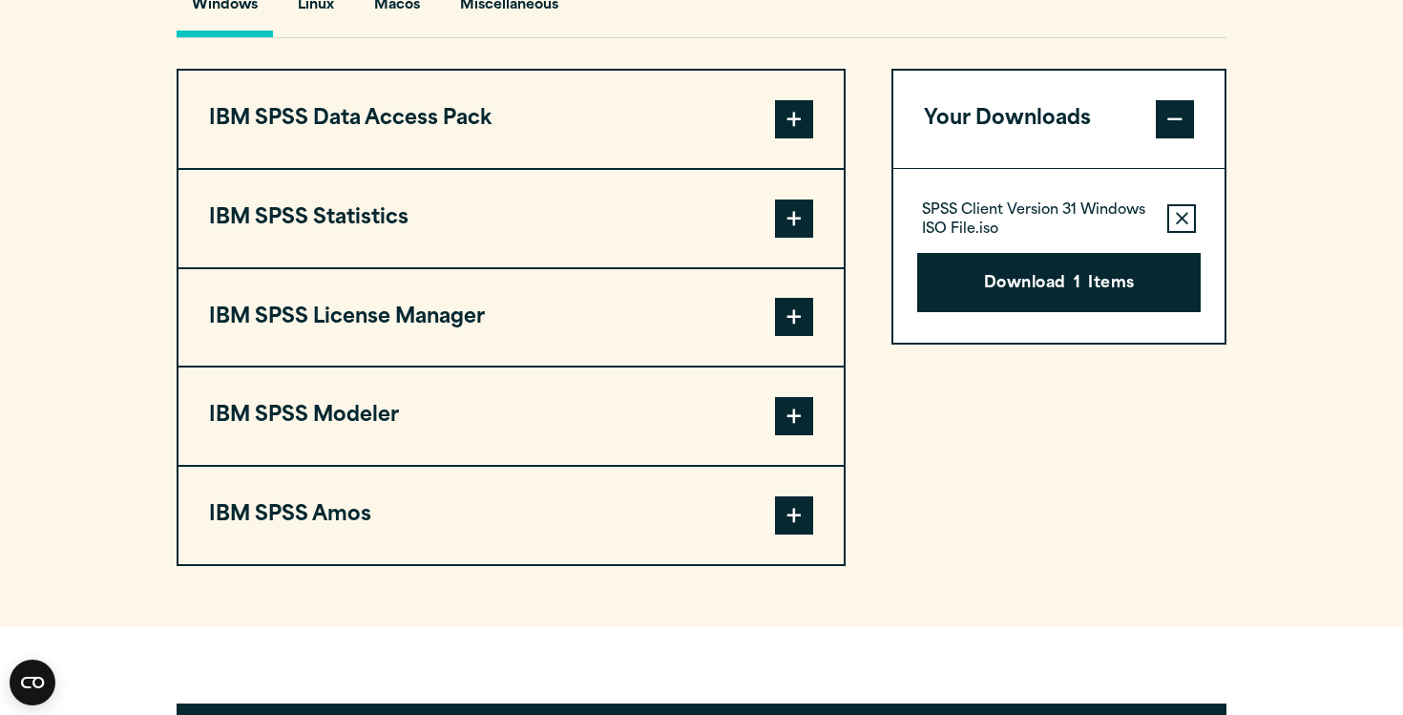
click at [811, 234] on span at bounding box center [794, 219] width 38 height 38
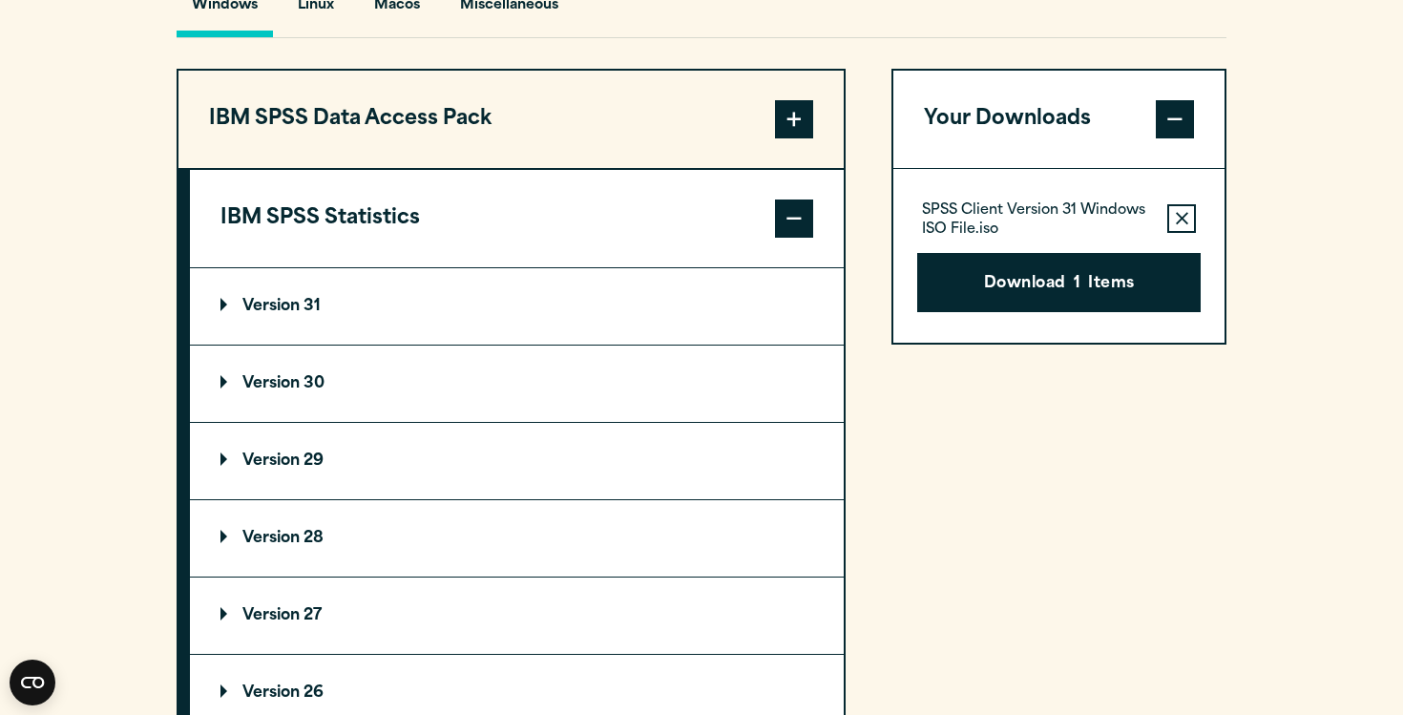
click at [420, 406] on summary "Version 30" at bounding box center [517, 384] width 654 height 76
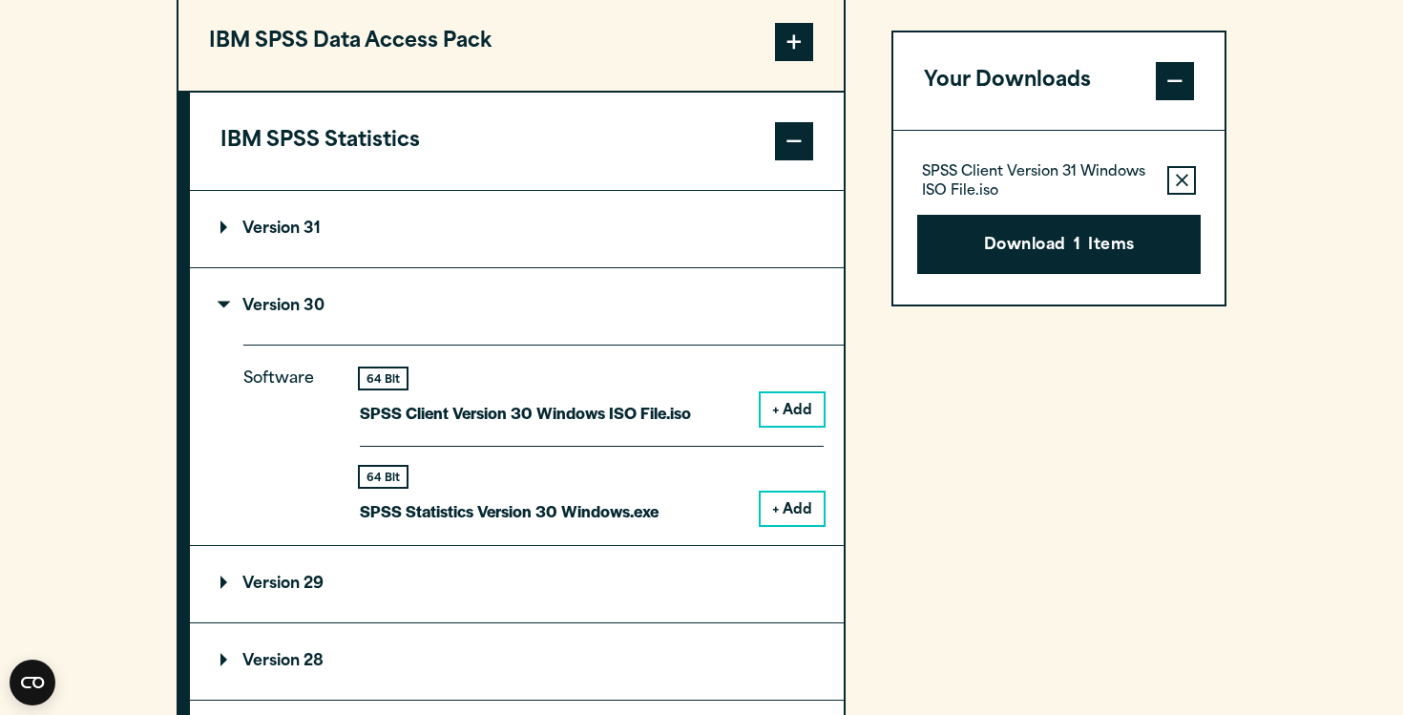
scroll to position [1566, 0]
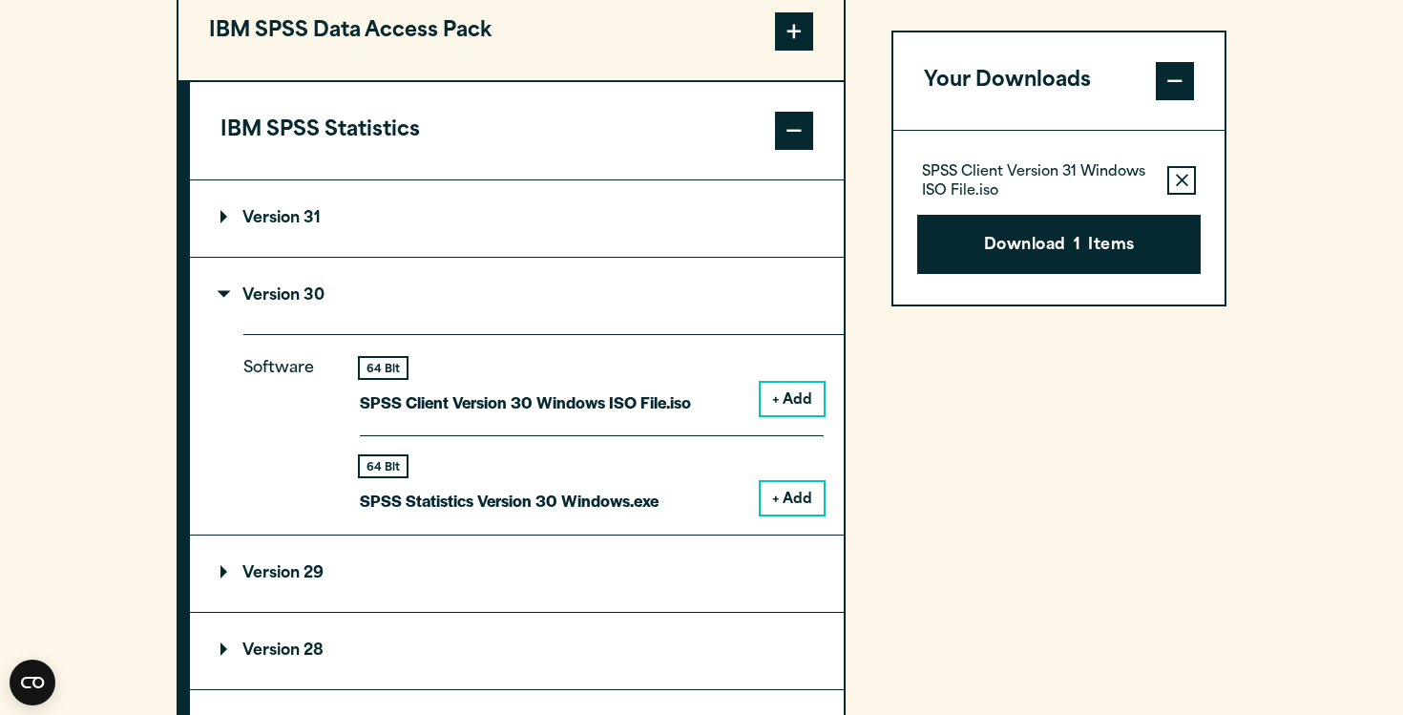
click at [799, 413] on button "+ Add" at bounding box center [792, 399] width 63 height 32
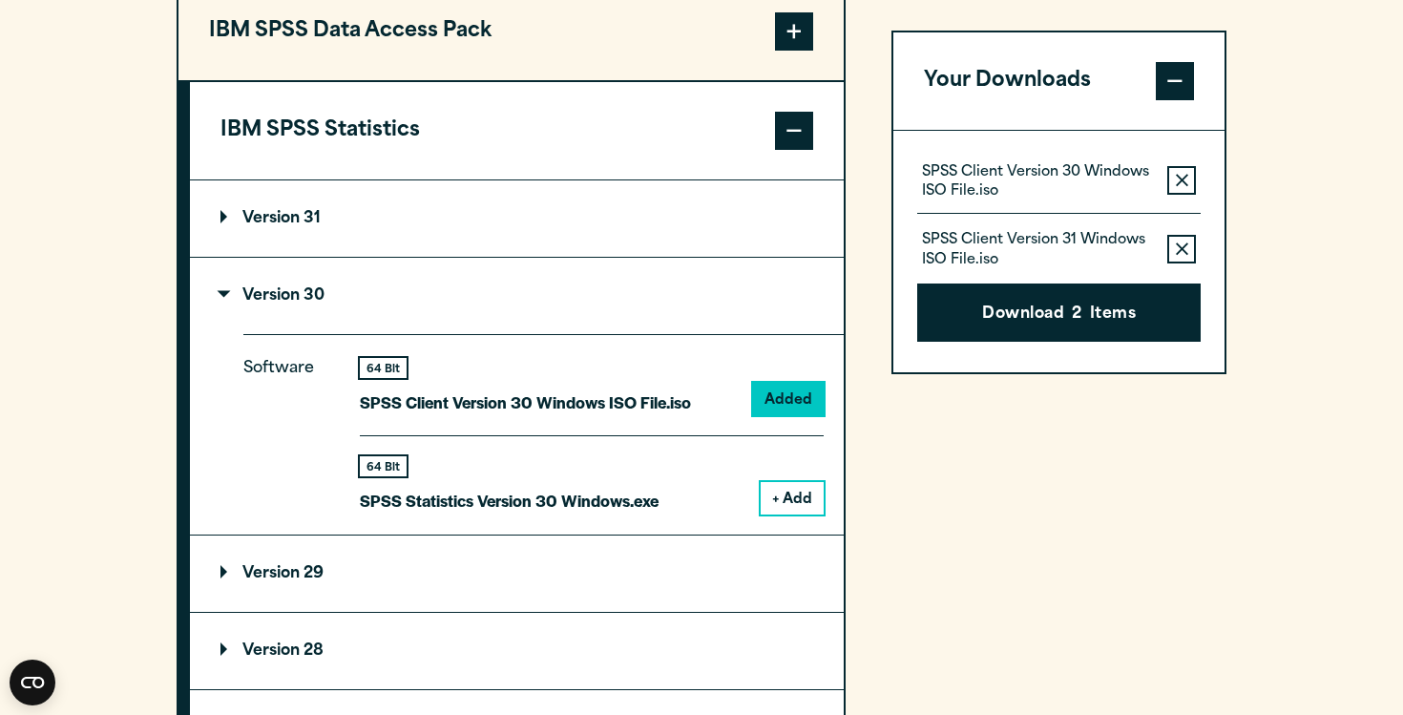
click at [1172, 250] on button "Remove this item from your software download list" at bounding box center [1182, 249] width 29 height 29
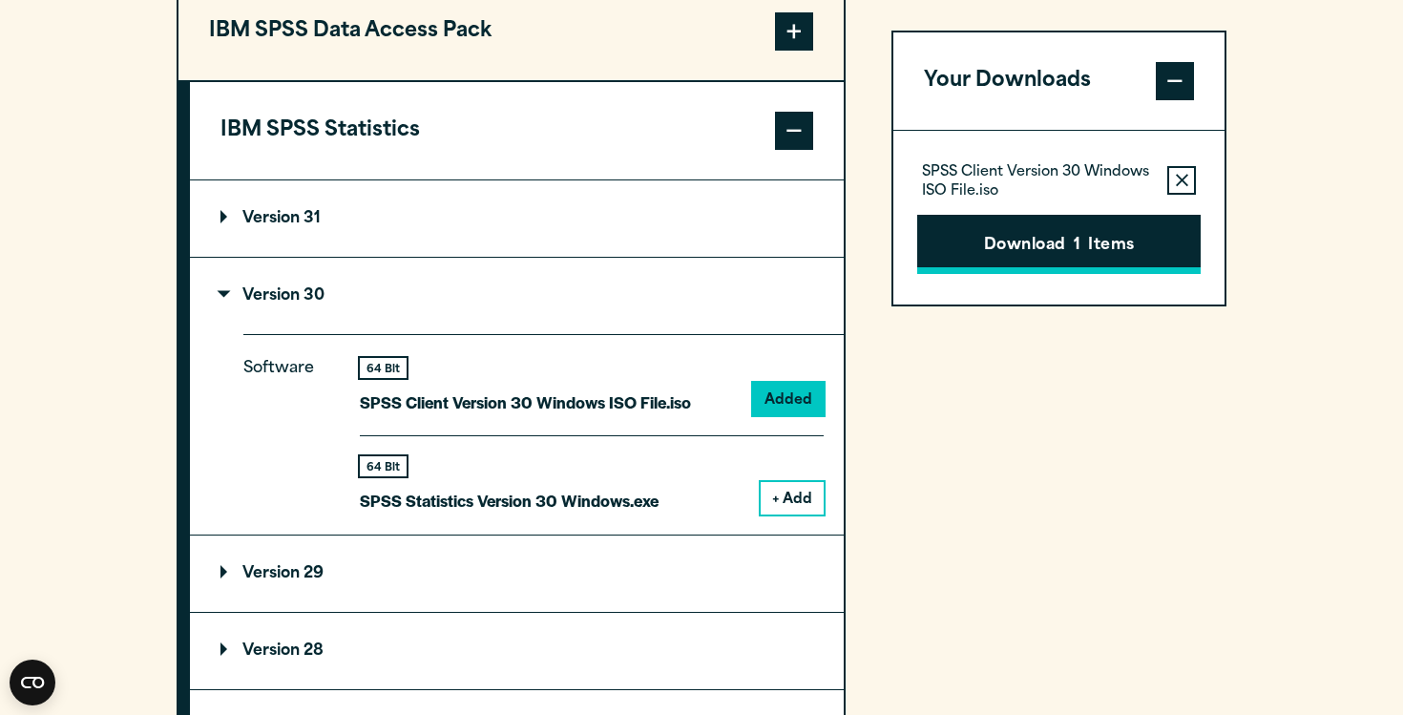
click at [1055, 234] on button "Download 1 Items" at bounding box center [1059, 244] width 284 height 59
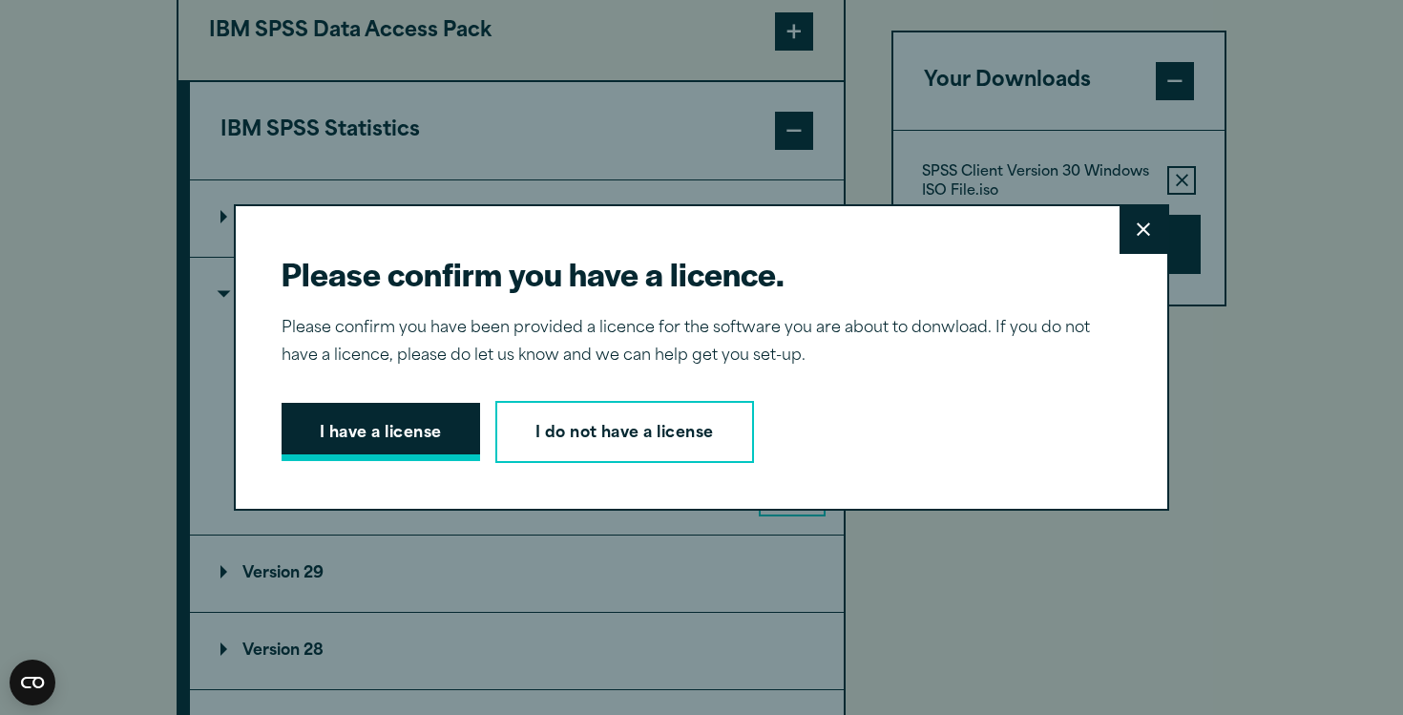
click at [359, 440] on button "I have a license" at bounding box center [381, 432] width 199 height 59
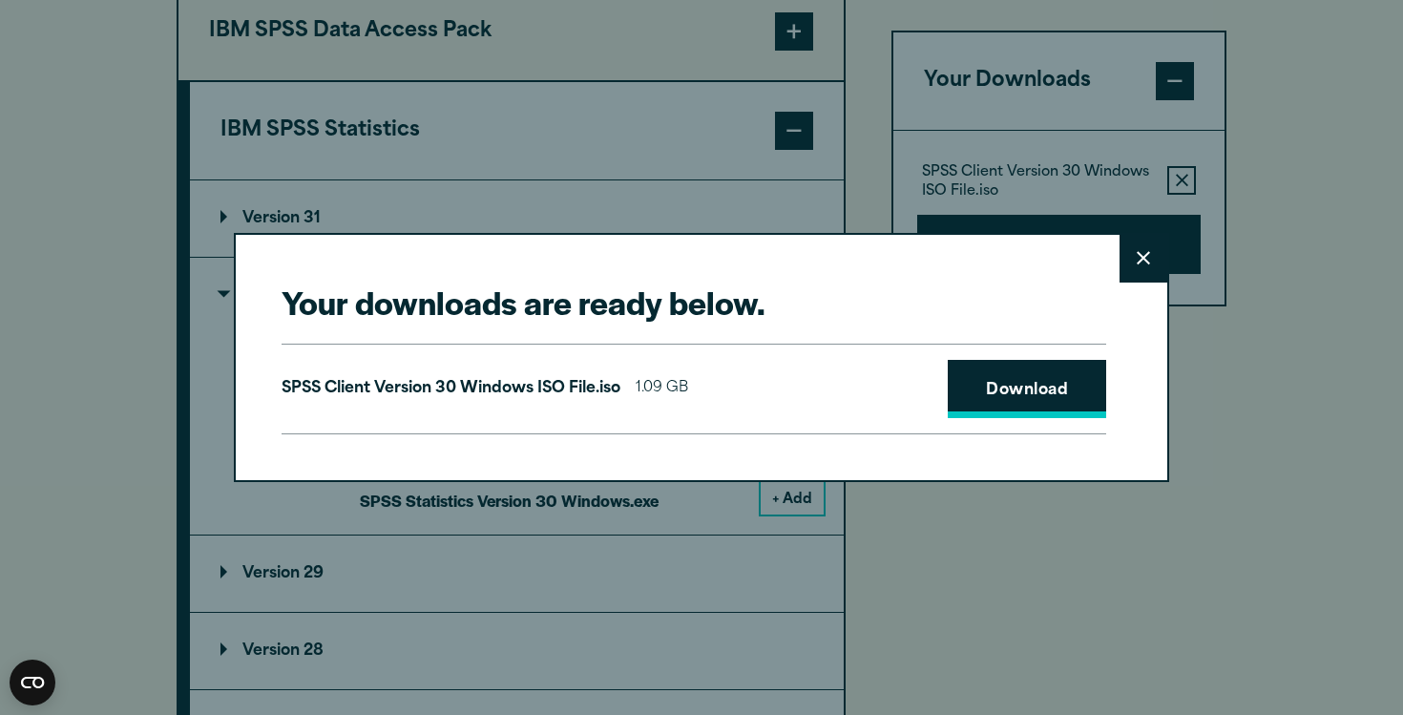
click at [1019, 396] on link "Download" at bounding box center [1027, 389] width 158 height 59
click at [1139, 250] on button "Close" at bounding box center [1144, 259] width 48 height 48
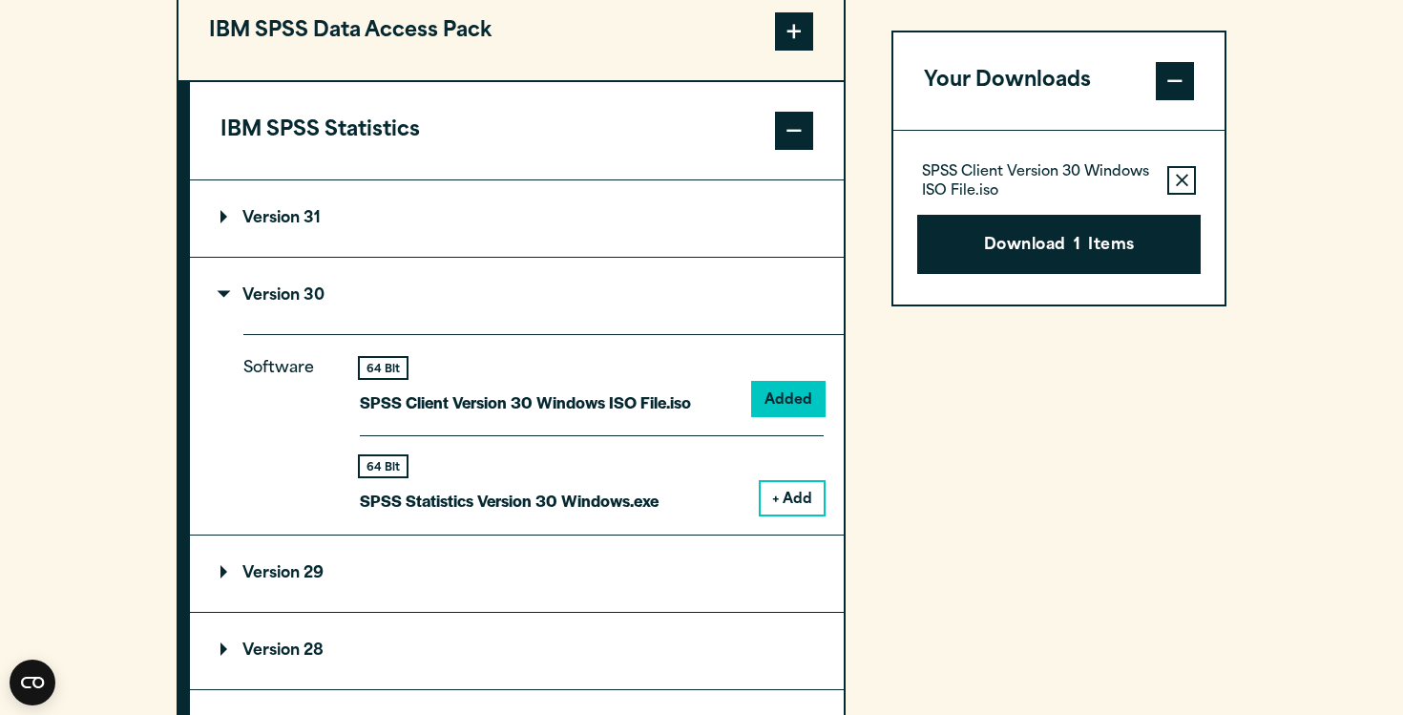
click at [1387, 128] on section "Select your software downloads Use the table below to find and navigate to your…" at bounding box center [701, 415] width 1403 height 1579
click at [1178, 181] on icon "button" at bounding box center [1182, 180] width 12 height 13
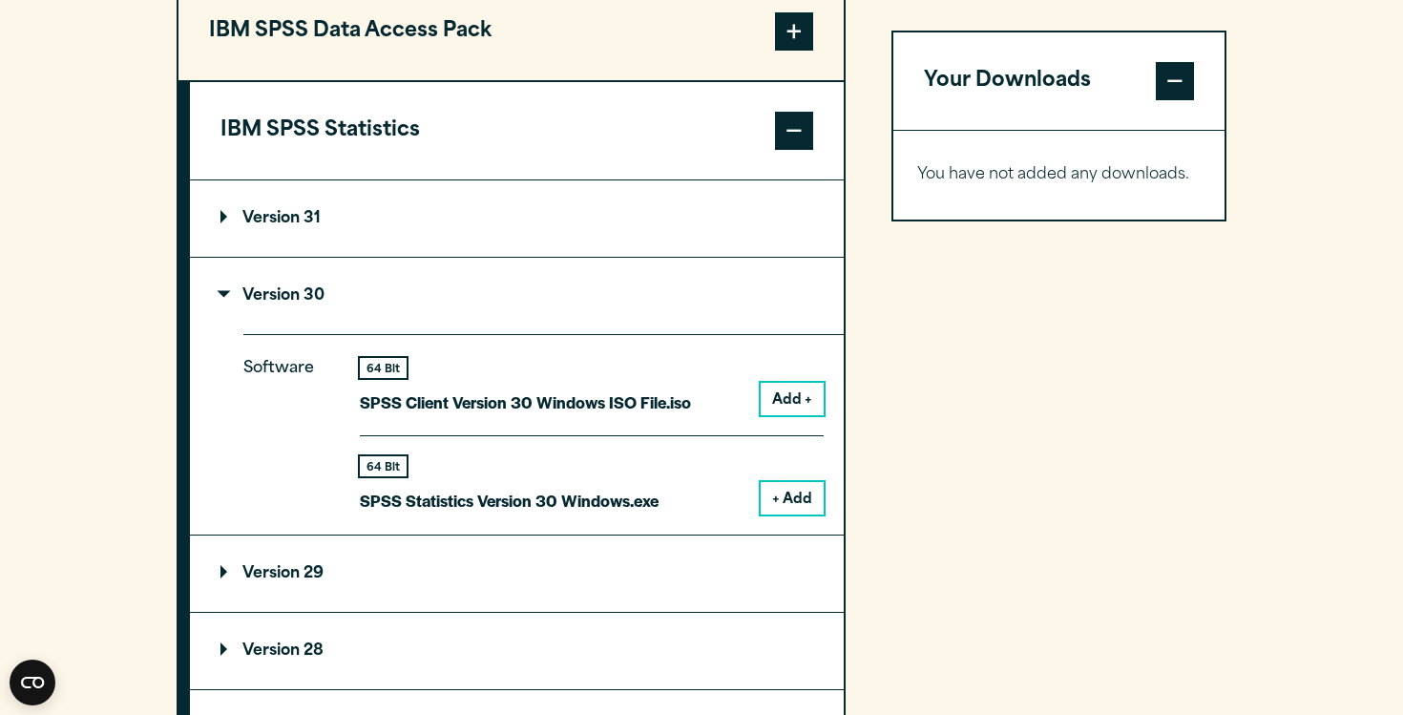
click at [491, 235] on summary "Version 31" at bounding box center [517, 218] width 654 height 76
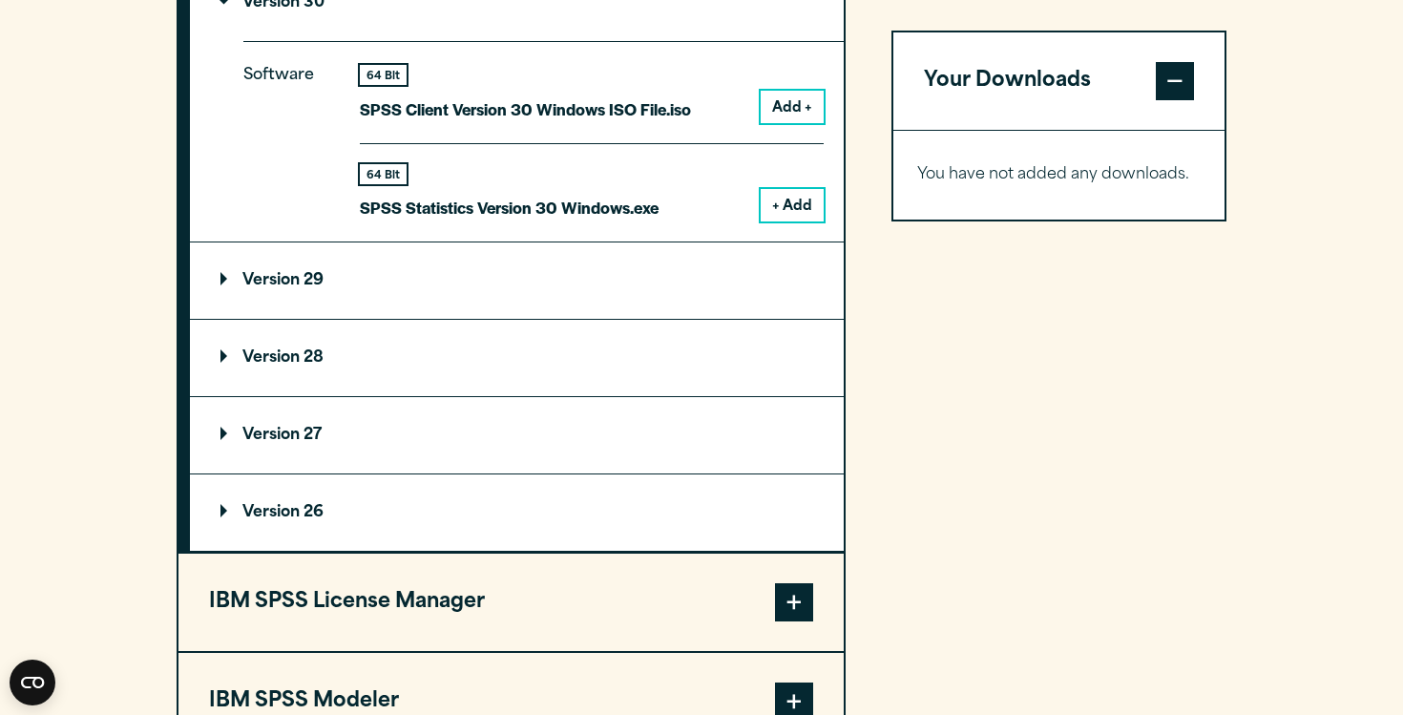
scroll to position [2061, 0]
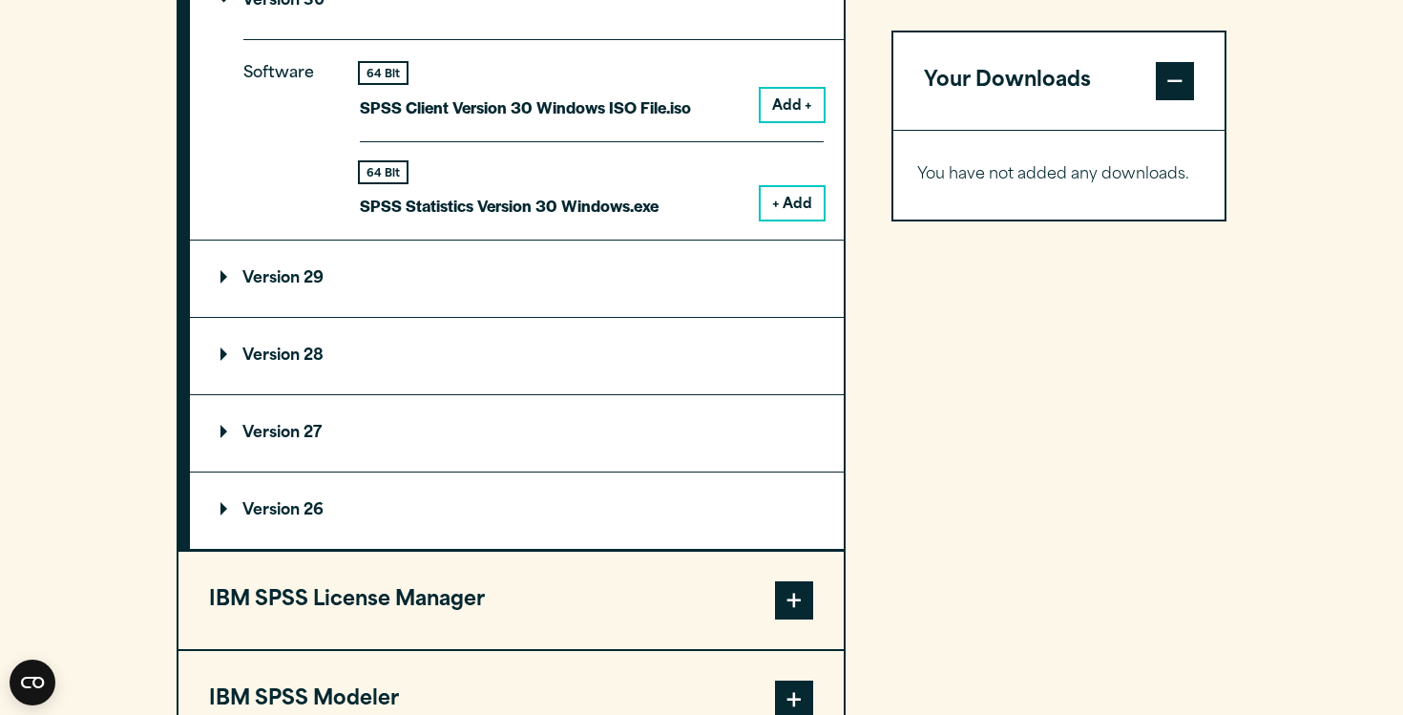
click at [480, 283] on summary "Version 29" at bounding box center [517, 279] width 654 height 76
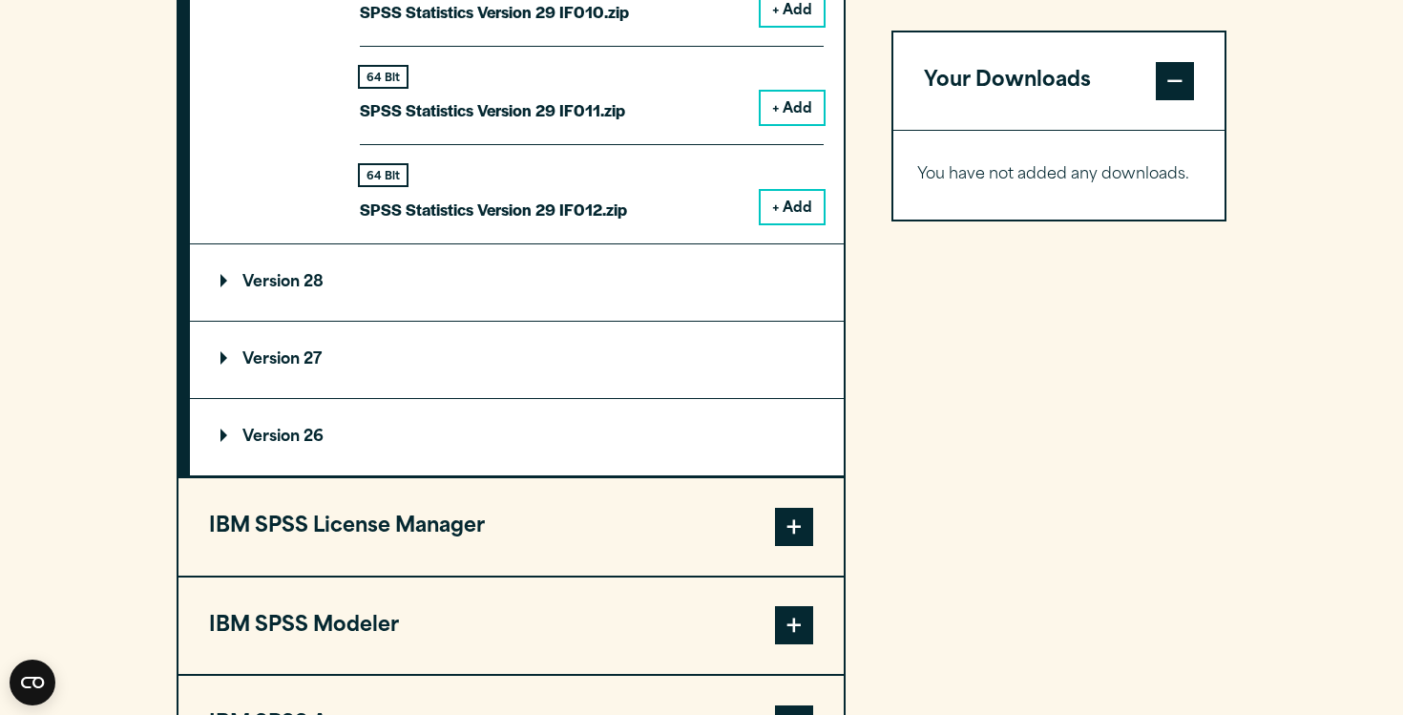
scroll to position [3632, 0]
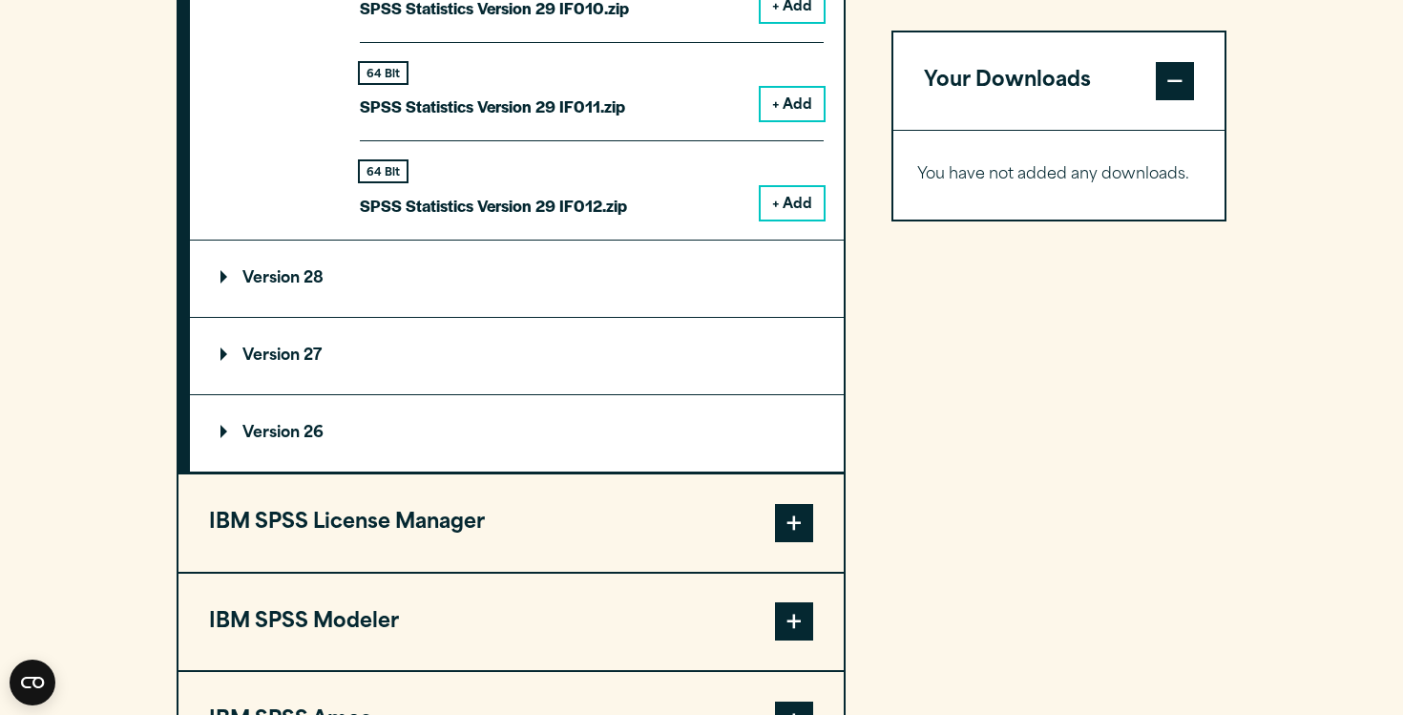
click at [455, 297] on summary "Version 28" at bounding box center [517, 279] width 654 height 76
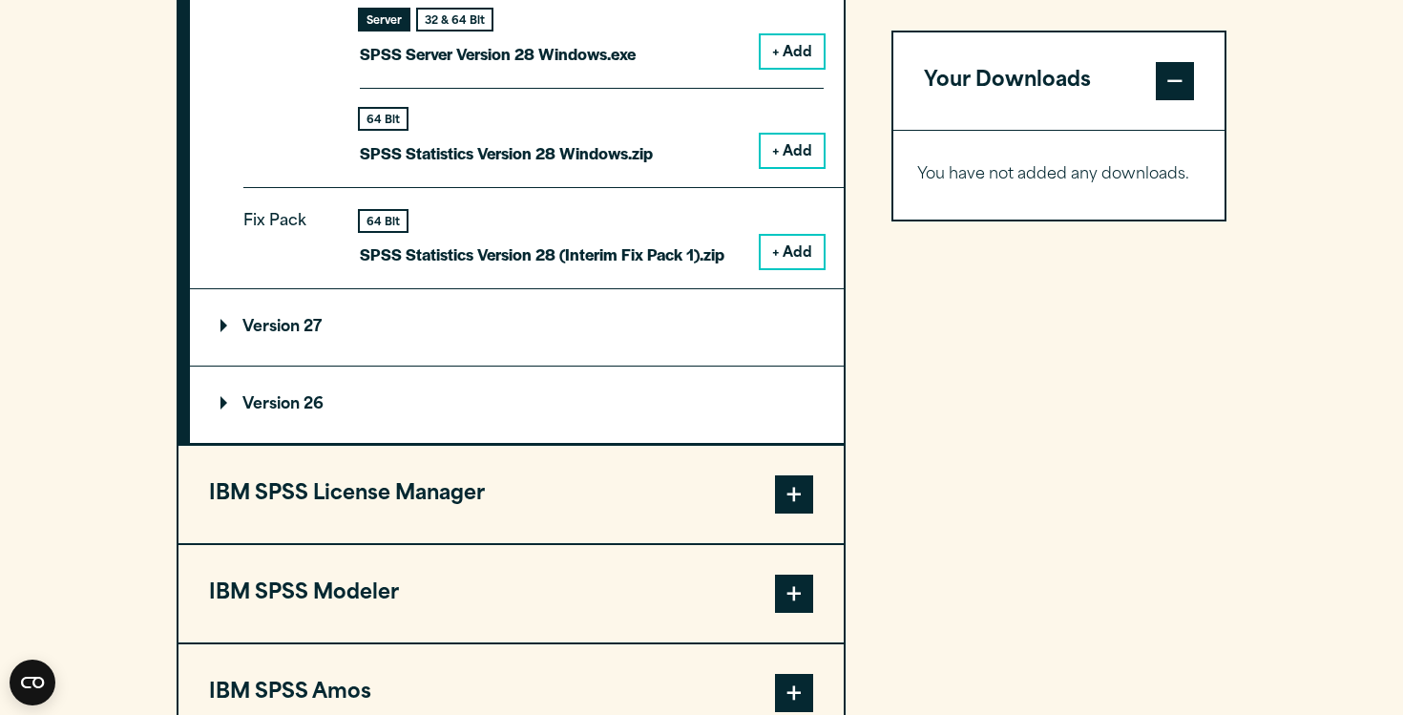
scroll to position [4164, 0]
click at [427, 361] on summary "Version 27" at bounding box center [517, 326] width 654 height 76
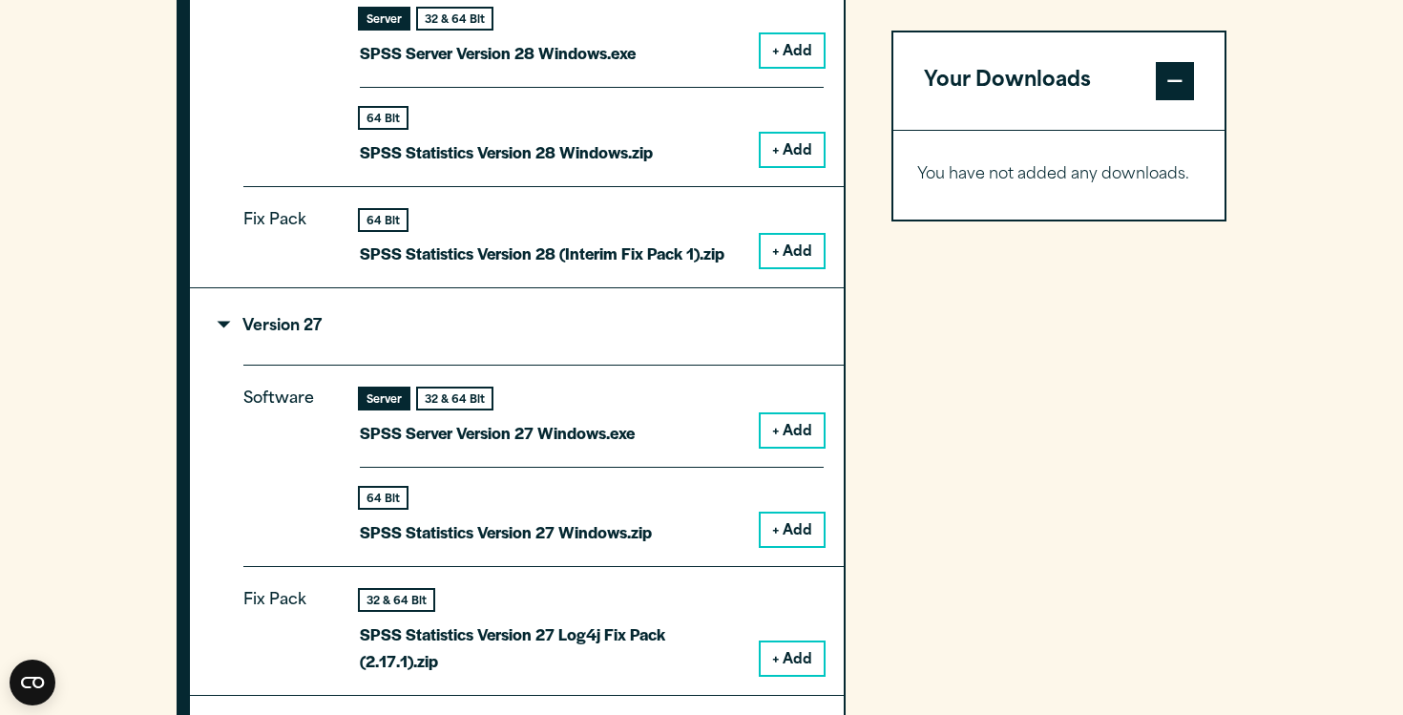
click at [427, 361] on summary "Version 27" at bounding box center [517, 326] width 654 height 76
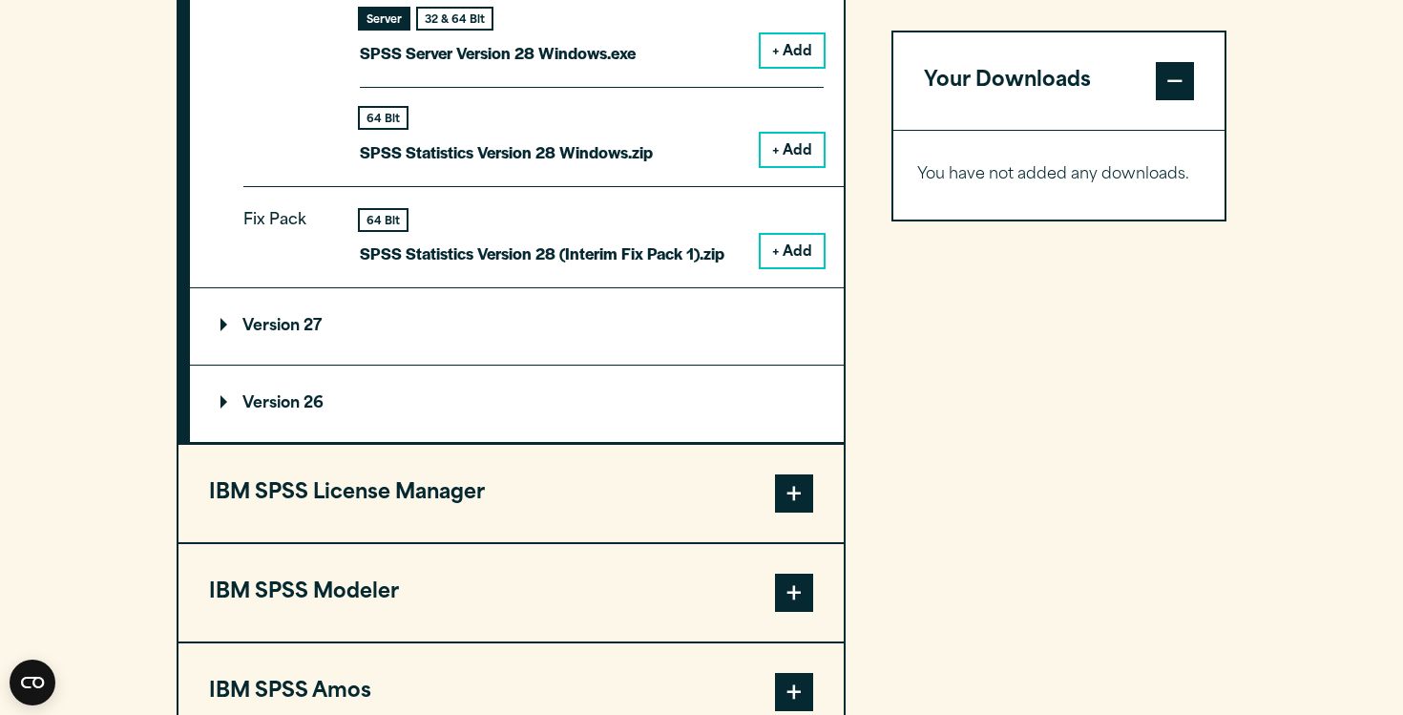
click at [423, 417] on summary "Version 26" at bounding box center [517, 404] width 654 height 76
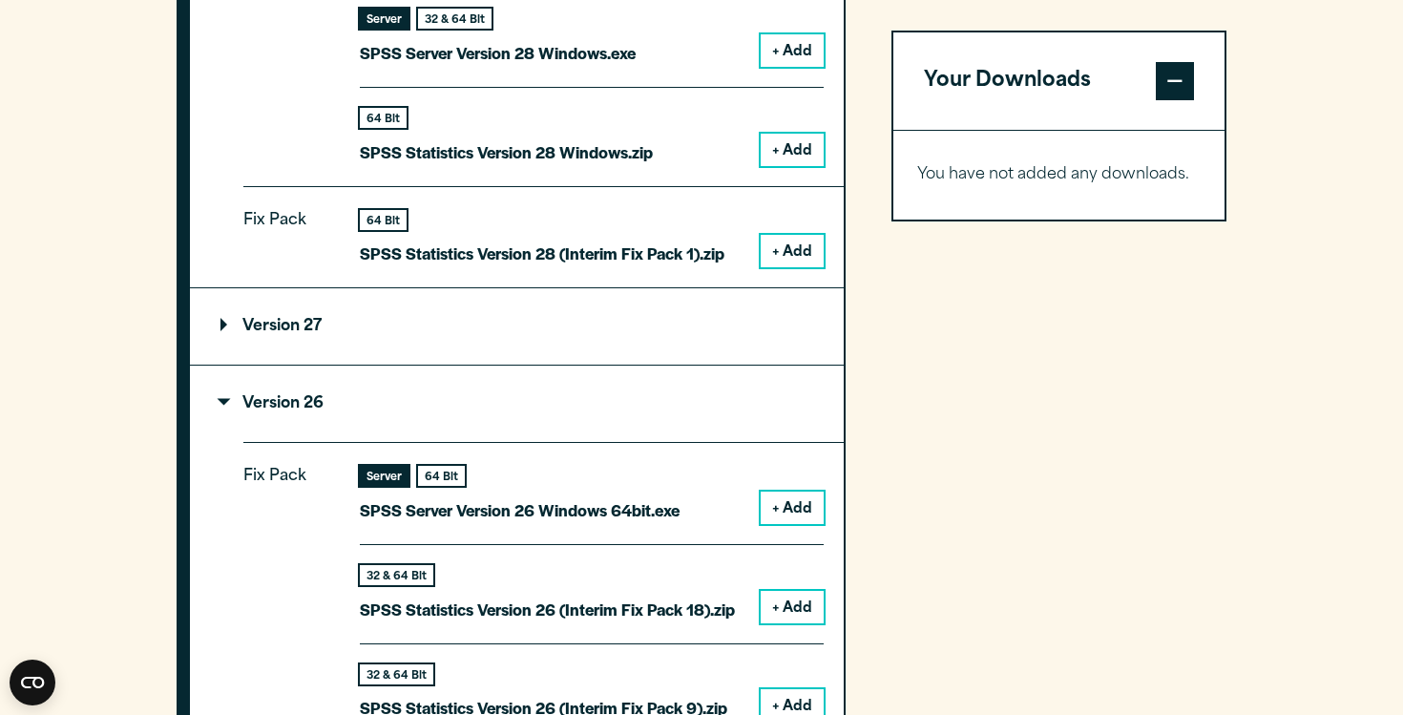
click at [423, 417] on summary "Version 26" at bounding box center [517, 404] width 654 height 76
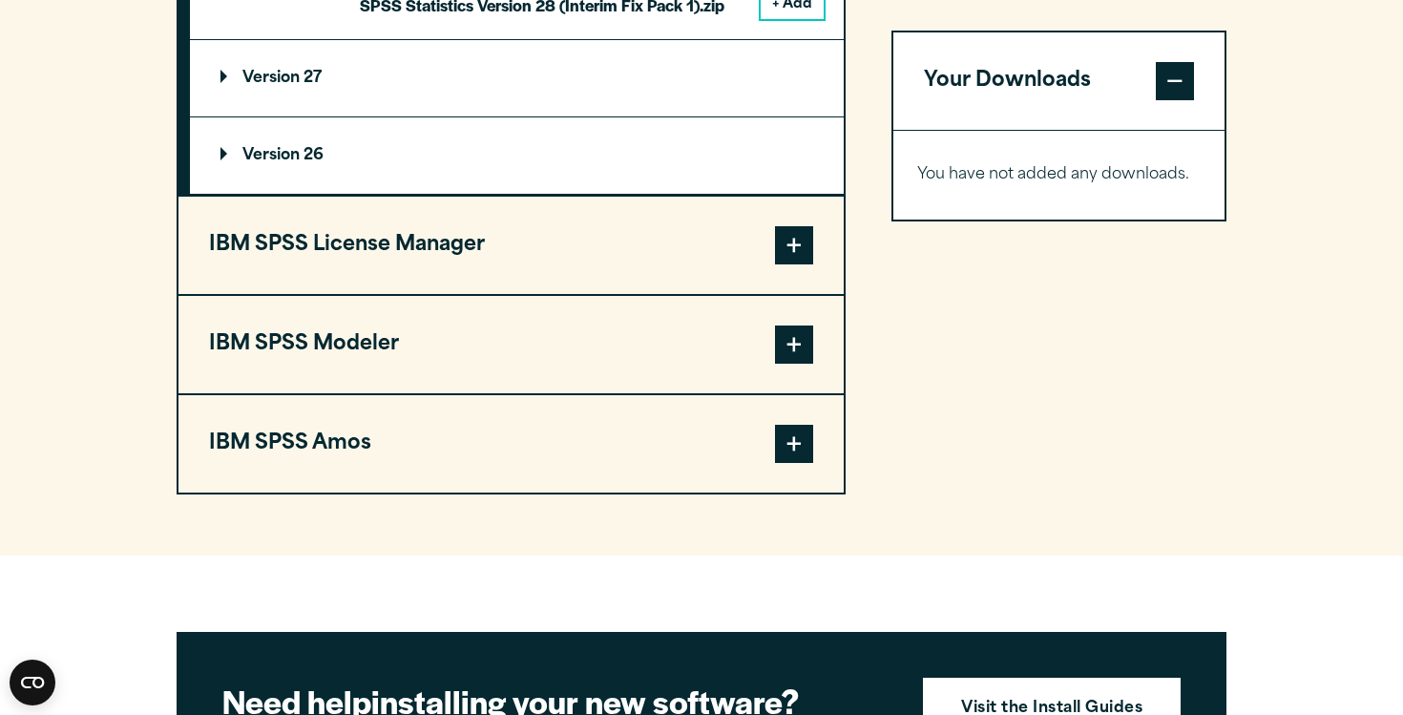
scroll to position [4440, 0]
